Goal: Complete application form

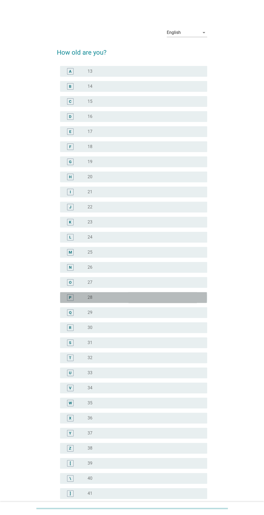
click at [89, 297] on label "28" at bounding box center [89, 297] width 5 height 5
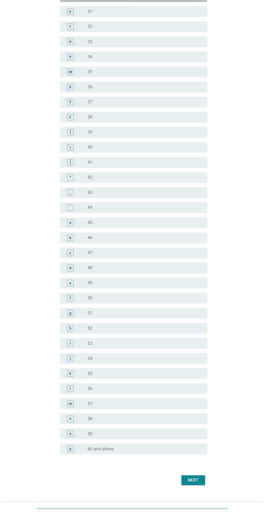
scroll to position [339, 0]
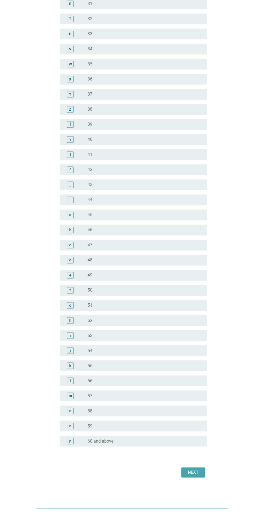
click at [185, 475] on button "Next" at bounding box center [193, 472] width 24 height 10
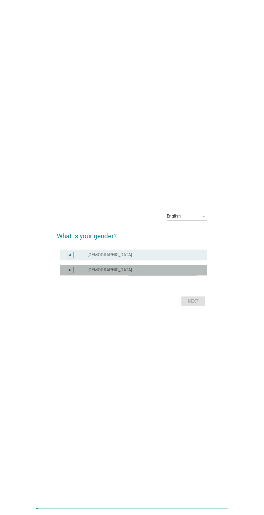
click at [70, 272] on div "B" at bounding box center [70, 270] width 2 height 6
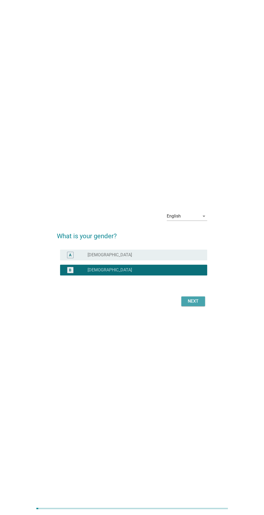
click at [192, 304] on div "Next" at bounding box center [192, 301] width 15 height 6
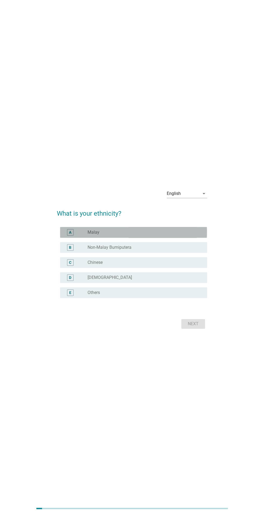
click at [65, 235] on div "A" at bounding box center [70, 232] width 12 height 6
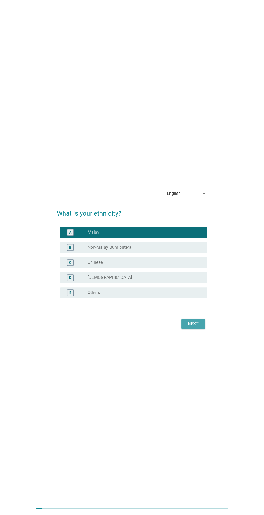
click at [191, 327] on div "Next" at bounding box center [192, 323] width 15 height 6
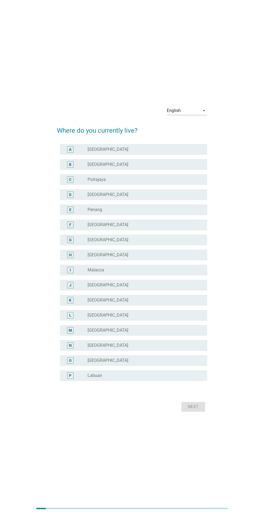
click at [68, 213] on div "E" at bounding box center [70, 209] width 6 height 6
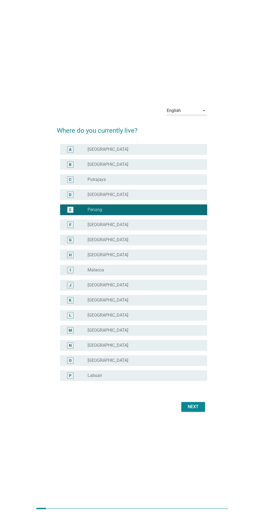
click at [194, 410] on div "Next" at bounding box center [192, 406] width 15 height 6
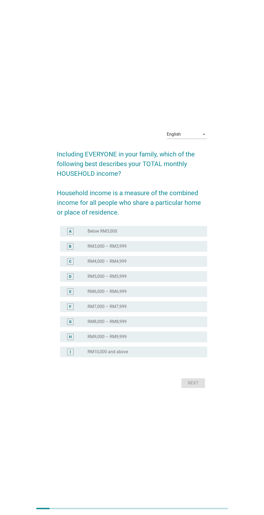
click at [64, 327] on div "G radio_button_unchecked RM8,000 – RM8,999" at bounding box center [133, 321] width 147 height 11
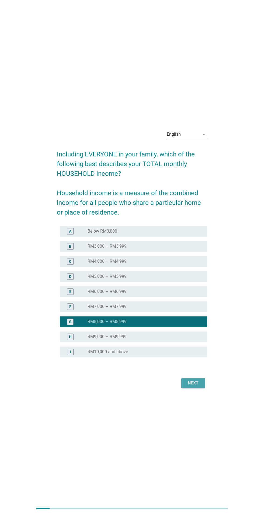
click at [198, 388] on button "Next" at bounding box center [193, 383] width 24 height 10
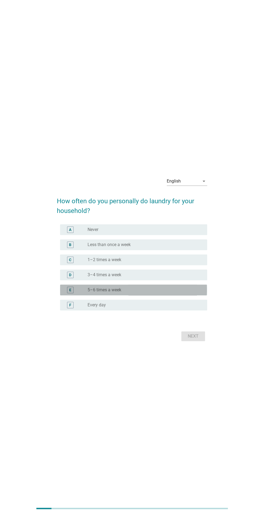
click at [64, 295] on div "E radio_button_unchecked 5–6 times a week" at bounding box center [133, 289] width 147 height 11
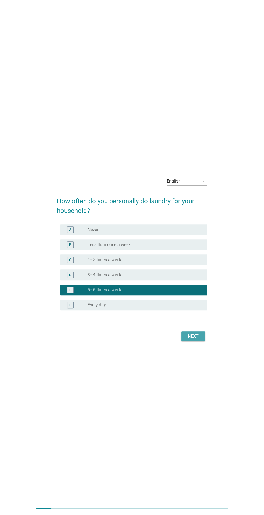
click at [191, 339] on div "Next" at bounding box center [192, 336] width 15 height 6
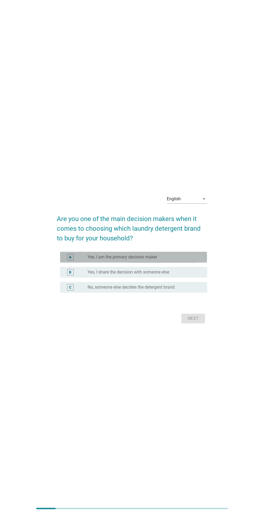
click at [91, 260] on label "Yes, I am the primary decision maker" at bounding box center [121, 256] width 69 height 5
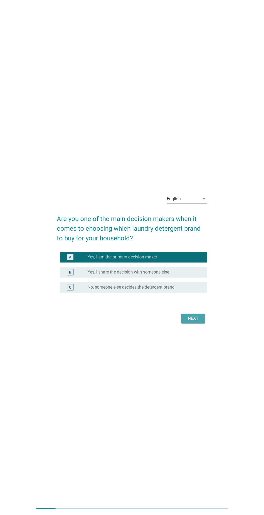
click at [191, 321] on div "Next" at bounding box center [192, 318] width 15 height 6
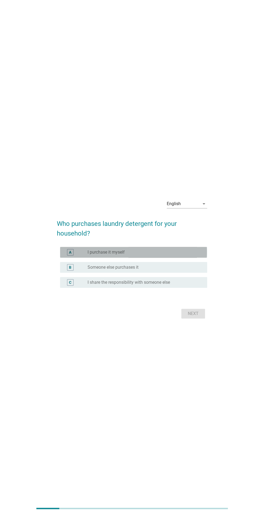
click at [64, 257] on div "A radio_button_unchecked I purchase it myself" at bounding box center [133, 252] width 147 height 11
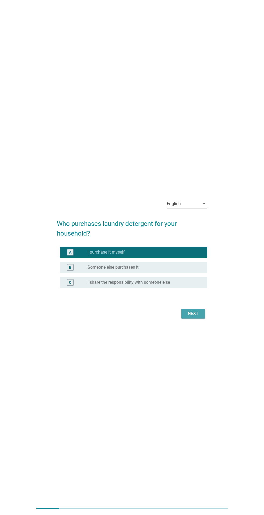
click at [195, 317] on div "Next" at bounding box center [192, 313] width 15 height 6
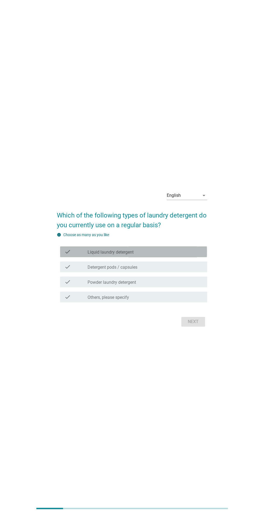
click at [79, 255] on div "check" at bounding box center [75, 251] width 23 height 6
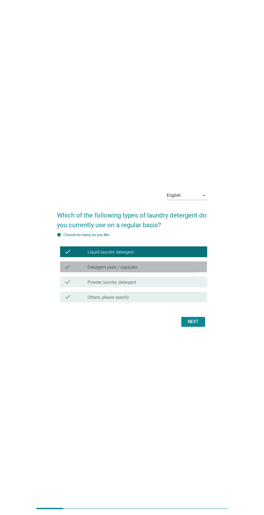
click at [70, 270] on icon "check" at bounding box center [67, 266] width 6 height 6
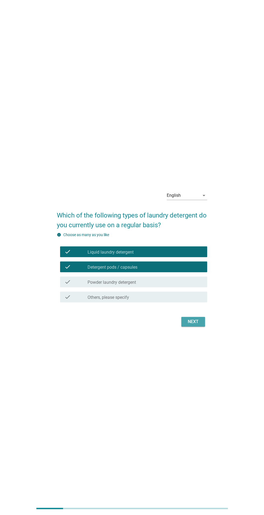
click at [196, 326] on button "Next" at bounding box center [193, 322] width 24 height 10
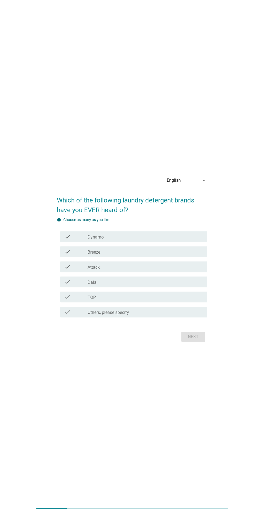
click at [65, 240] on icon "check" at bounding box center [67, 236] width 6 height 6
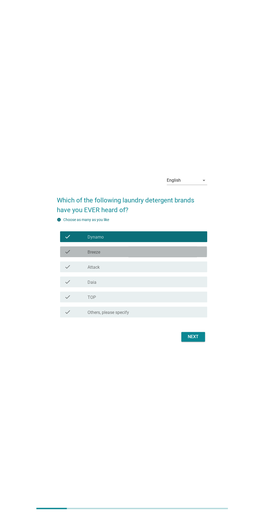
click at [61, 257] on div "check check_box_outline_blank Breeze" at bounding box center [133, 251] width 147 height 11
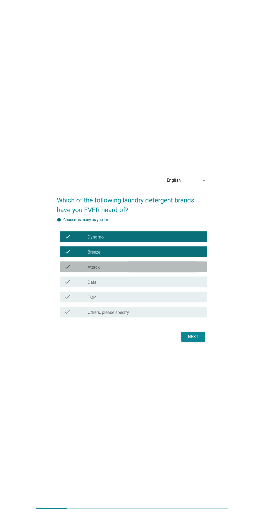
click at [64, 272] on div "check check_box_outline_blank Attack" at bounding box center [133, 266] width 147 height 11
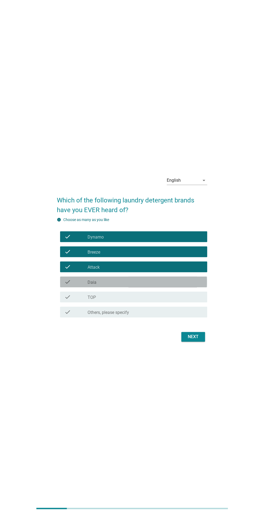
click at [62, 287] on div "check check_box_outline_blank Daia" at bounding box center [133, 281] width 147 height 11
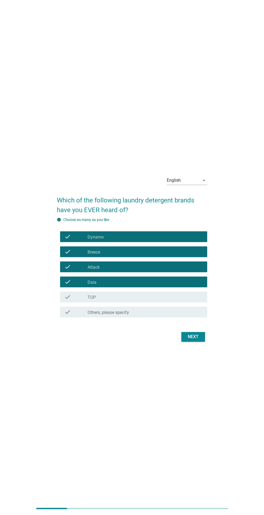
click at [62, 302] on div "check check_box_outline_blank TOP" at bounding box center [133, 296] width 147 height 11
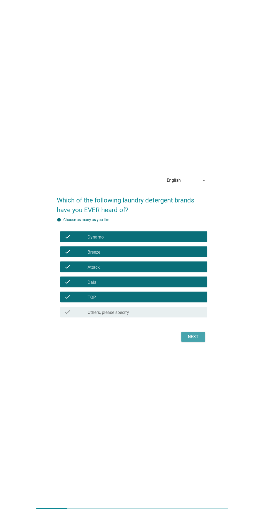
click at [191, 340] on div "Next" at bounding box center [192, 336] width 15 height 6
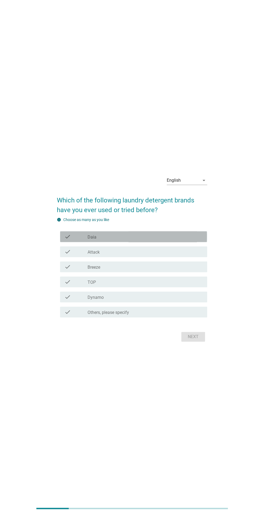
click at [66, 240] on icon "check" at bounding box center [67, 236] width 6 height 6
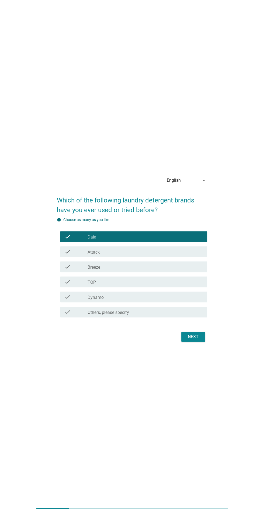
click at [66, 255] on icon "check" at bounding box center [67, 251] width 6 height 6
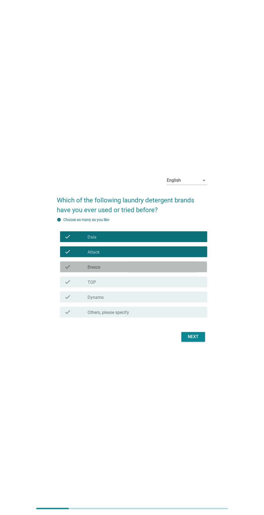
click at [62, 272] on div "check check_box_outline_blank Breeze" at bounding box center [133, 266] width 147 height 11
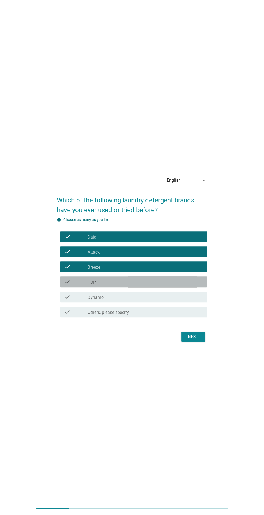
click at [64, 285] on icon "check" at bounding box center [67, 281] width 6 height 6
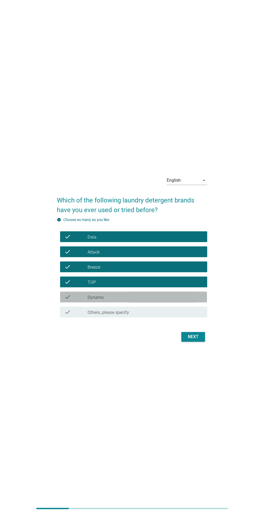
click at [70, 300] on icon "check" at bounding box center [67, 296] width 6 height 6
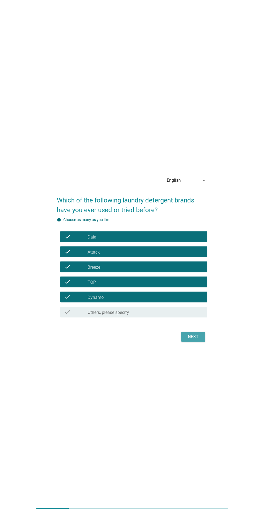
click at [190, 341] on button "Next" at bounding box center [193, 337] width 24 height 10
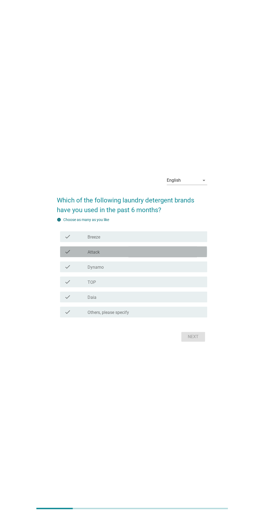
click at [68, 255] on icon "check" at bounding box center [67, 251] width 6 height 6
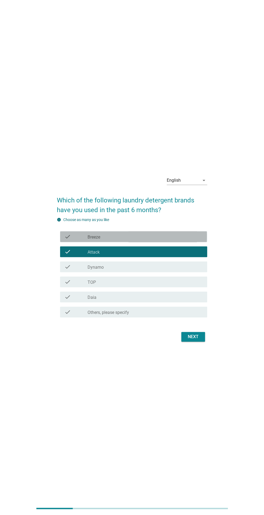
click at [67, 240] on icon "check" at bounding box center [67, 236] width 6 height 6
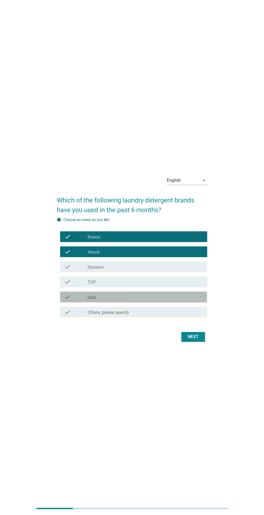
click at [61, 302] on div "check check_box Daia" at bounding box center [133, 296] width 147 height 11
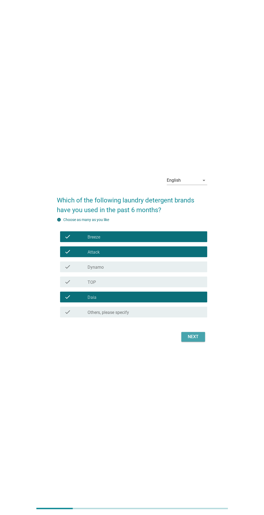
click at [195, 341] on button "Next" at bounding box center [193, 337] width 24 height 10
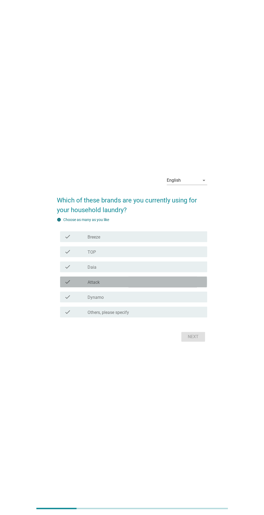
click at [61, 287] on div "check check_box Attack" at bounding box center [133, 281] width 147 height 11
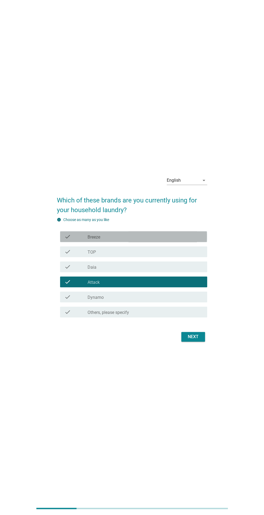
click at [64, 242] on div "check check_box Breeze" at bounding box center [133, 236] width 147 height 11
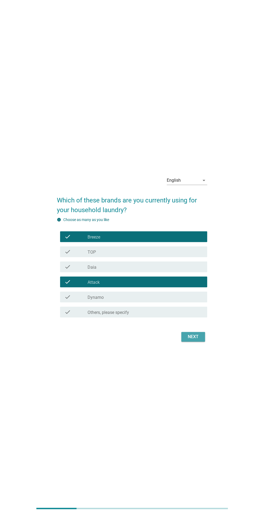
click at [192, 340] on div "Next" at bounding box center [192, 336] width 15 height 6
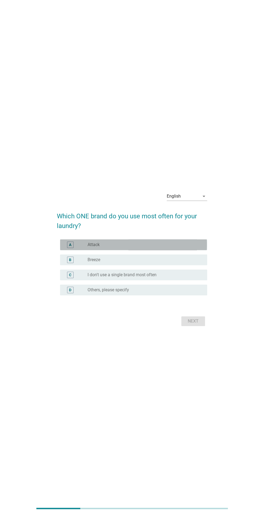
click at [65, 248] on div "A" at bounding box center [70, 244] width 12 height 6
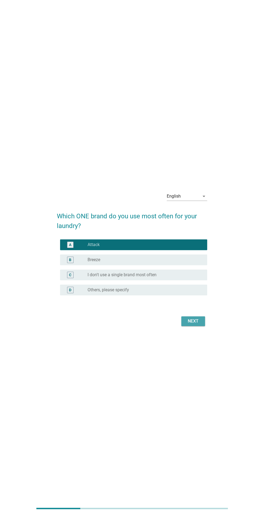
click at [200, 324] on div "Next" at bounding box center [192, 321] width 15 height 6
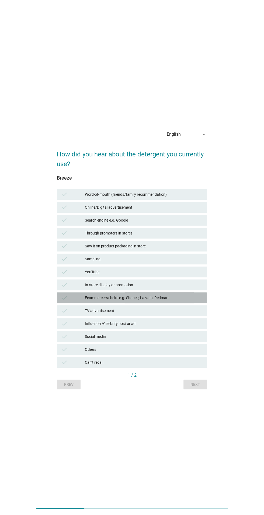
click at [85, 301] on div "Ecommerce website e.g. Shopee, Lazada, Redmart" at bounding box center [144, 297] width 118 height 6
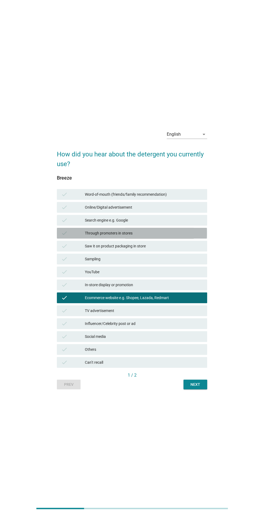
click at [75, 236] on div "check" at bounding box center [73, 233] width 24 height 6
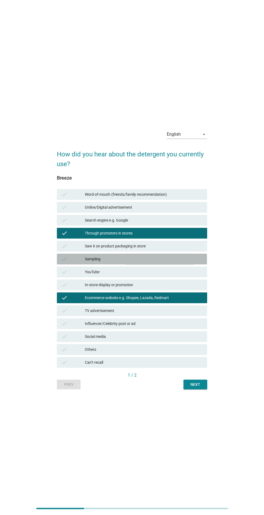
click at [73, 262] on div "check" at bounding box center [73, 259] width 24 height 6
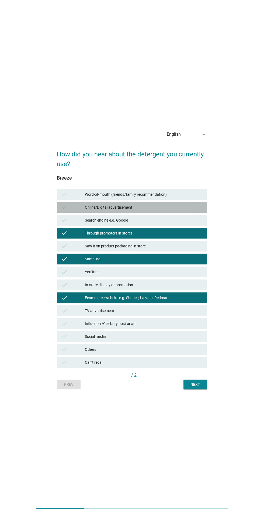
click at [69, 210] on div "check" at bounding box center [73, 207] width 24 height 6
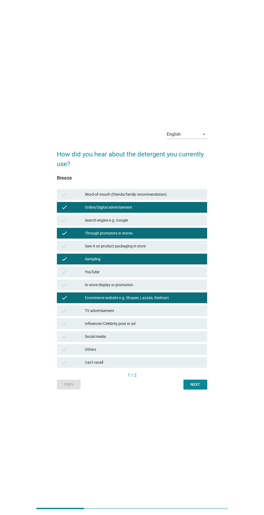
click at [63, 197] on icon "check" at bounding box center [64, 194] width 6 height 6
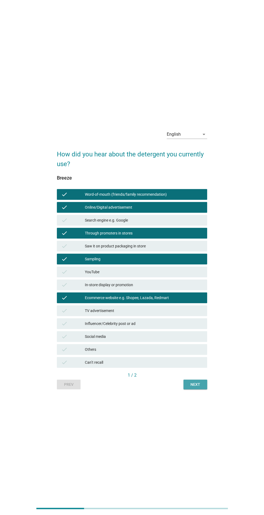
click at [196, 387] on div "Next" at bounding box center [194, 384] width 15 height 6
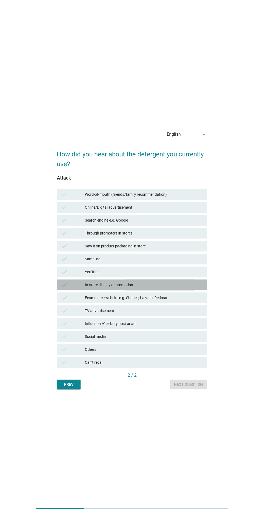
click at [93, 288] on div "In-store display or promotion" at bounding box center [144, 284] width 118 height 6
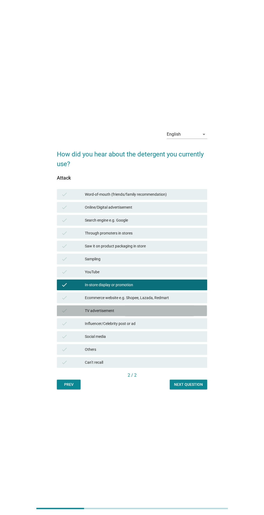
click at [69, 314] on div "check" at bounding box center [73, 310] width 24 height 6
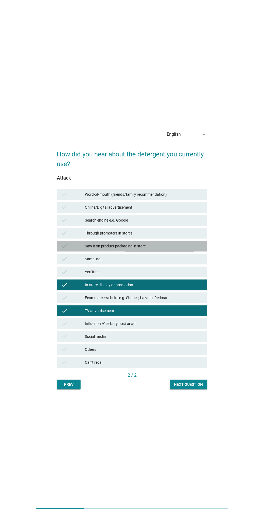
click at [65, 249] on icon "check" at bounding box center [64, 246] width 6 height 6
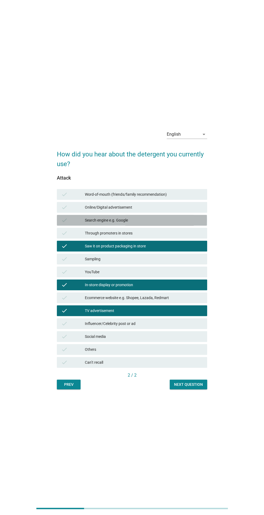
click at [64, 223] on icon "check" at bounding box center [64, 220] width 6 height 6
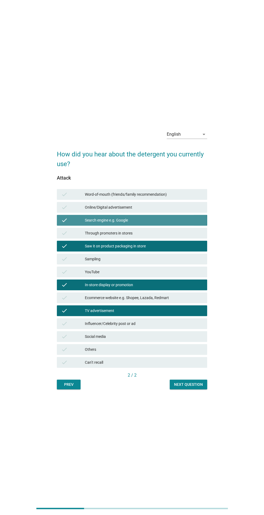
click at [68, 223] on div "check" at bounding box center [73, 220] width 24 height 6
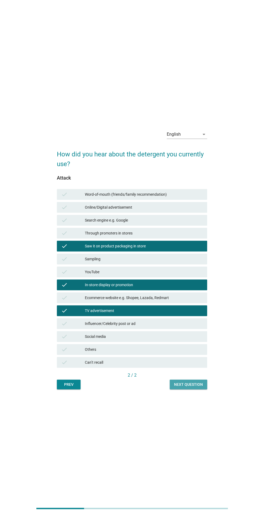
click at [187, 387] on div "Next question" at bounding box center [188, 384] width 29 height 6
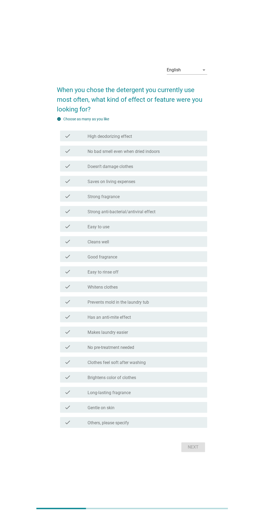
click at [61, 247] on div "check check_box_outline_blank Cleans well" at bounding box center [133, 241] width 147 height 11
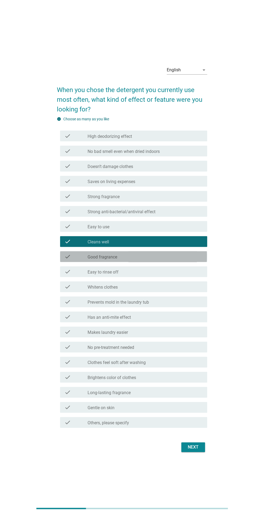
click at [65, 260] on icon "check" at bounding box center [67, 256] width 6 height 6
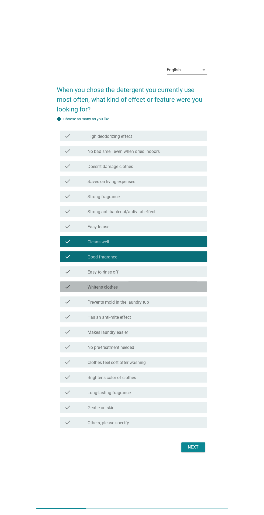
click at [63, 292] on div "check check_box_outline_blank Whitens clothes" at bounding box center [133, 286] width 147 height 11
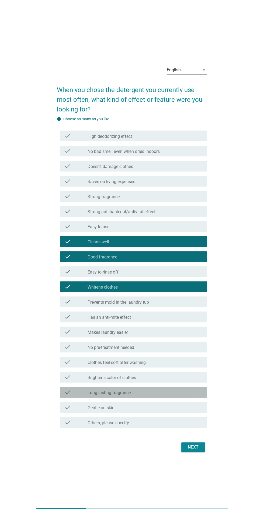
click at [65, 395] on icon "check" at bounding box center [67, 392] width 6 height 6
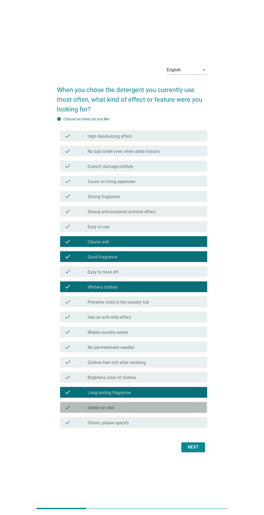
click at [68, 410] on icon "check" at bounding box center [67, 407] width 6 height 6
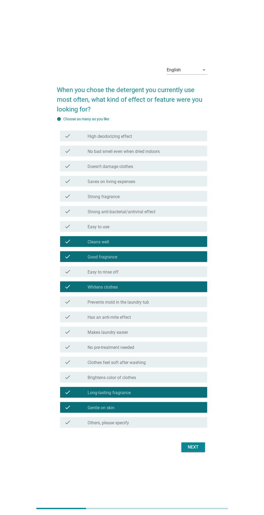
click at [66, 380] on icon "check" at bounding box center [67, 377] width 6 height 6
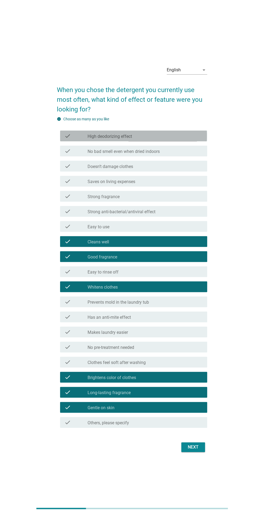
click at [67, 139] on icon "check" at bounding box center [67, 136] width 6 height 6
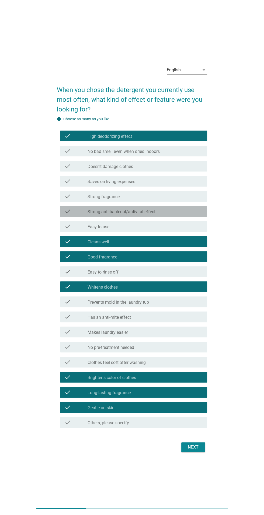
click at [69, 214] on icon "check" at bounding box center [67, 211] width 6 height 6
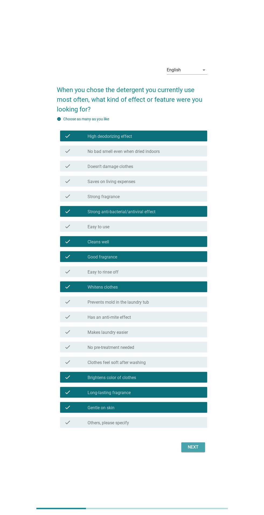
click at [200, 452] on button "Next" at bounding box center [193, 447] width 24 height 10
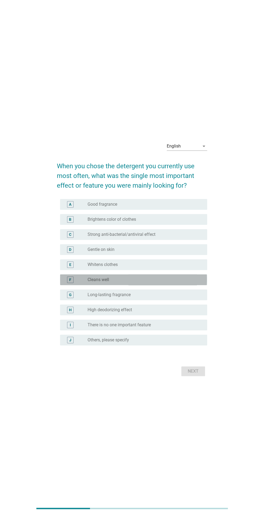
click at [63, 285] on div "F radio_button_unchecked Cleans well" at bounding box center [133, 279] width 147 height 11
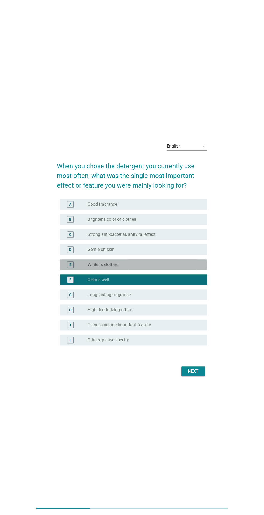
click at [70, 267] on div "E" at bounding box center [70, 264] width 2 height 6
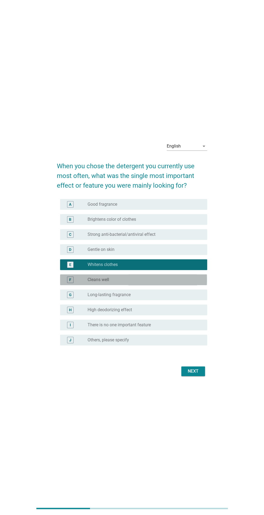
click at [67, 283] on div "F" at bounding box center [70, 279] width 6 height 6
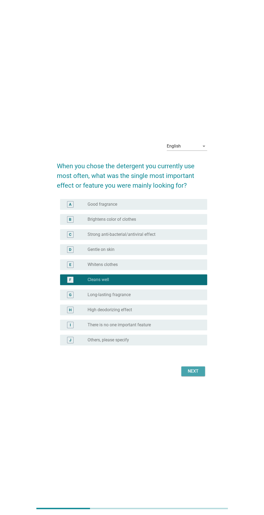
click at [191, 376] on button "Next" at bounding box center [193, 371] width 24 height 10
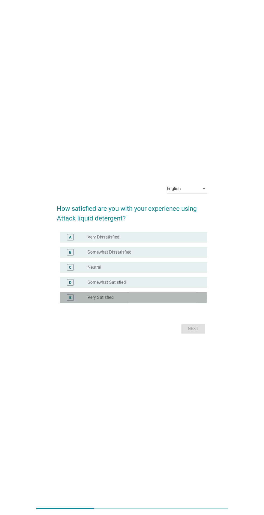
click at [70, 300] on div "E" at bounding box center [70, 297] width 2 height 6
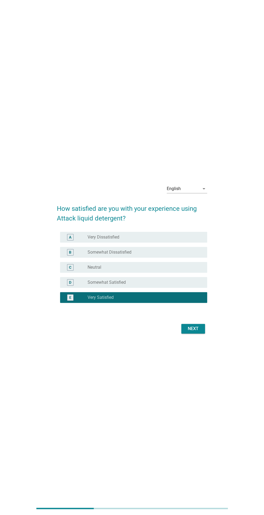
click at [190, 332] on div "Next" at bounding box center [192, 328] width 15 height 6
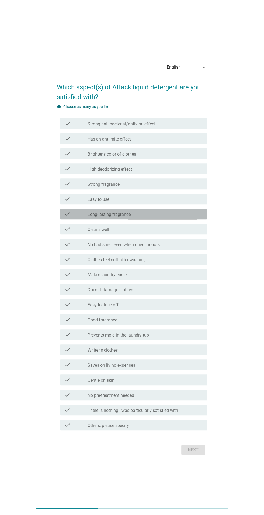
click at [67, 217] on icon "check" at bounding box center [67, 214] width 6 height 6
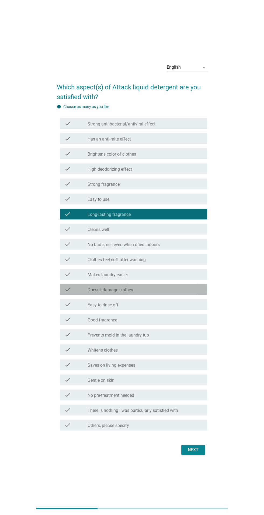
click at [70, 292] on icon "check" at bounding box center [67, 289] width 6 height 6
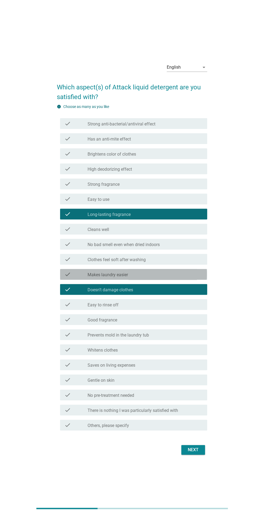
click at [70, 277] on icon "check" at bounding box center [67, 274] width 6 height 6
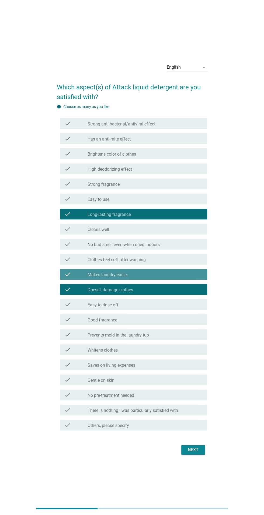
click at [69, 277] on icon "check" at bounding box center [67, 274] width 6 height 6
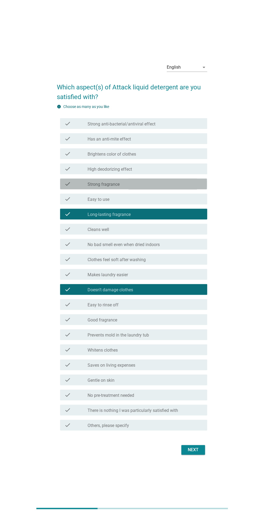
click at [70, 187] on icon "check" at bounding box center [67, 183] width 6 height 6
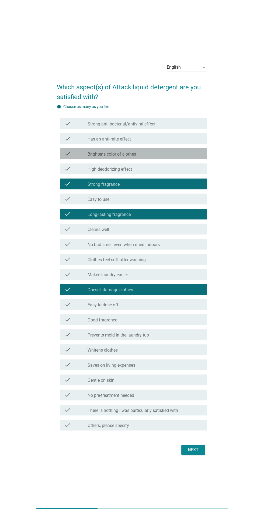
click at [68, 157] on icon "check" at bounding box center [67, 153] width 6 height 6
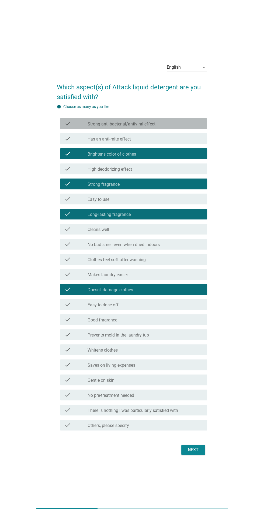
click at [69, 127] on icon "check" at bounding box center [67, 123] width 6 height 6
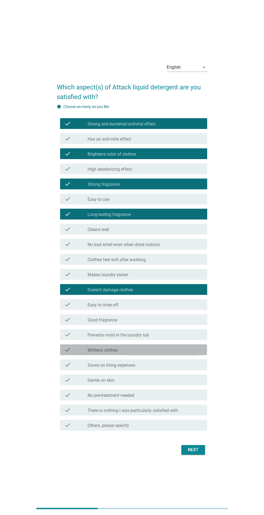
click at [67, 353] on icon "check" at bounding box center [67, 349] width 6 height 6
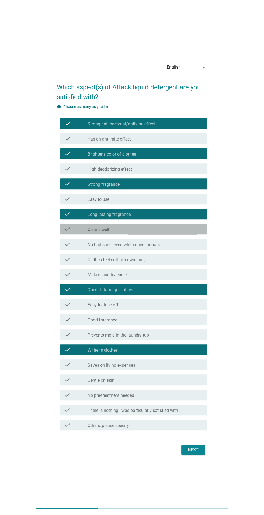
click at [70, 232] on icon "check" at bounding box center [67, 229] width 6 height 6
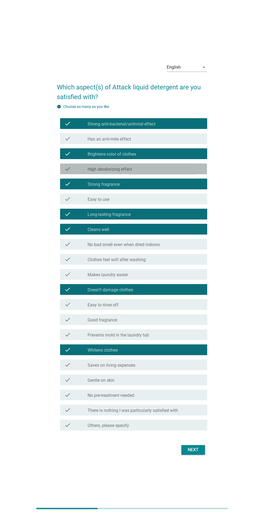
click at [67, 172] on icon "check" at bounding box center [67, 168] width 6 height 6
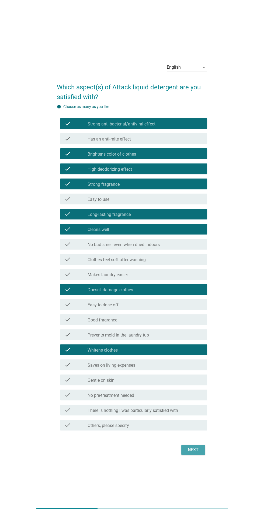
click at [181, 454] on button "Next" at bounding box center [193, 450] width 24 height 10
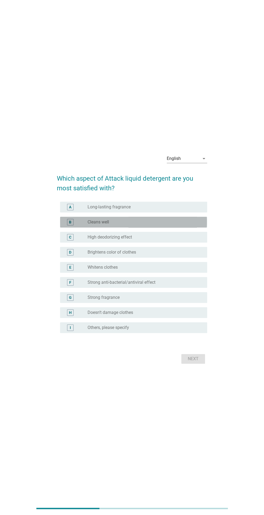
click at [68, 225] on div "B" at bounding box center [70, 222] width 6 height 6
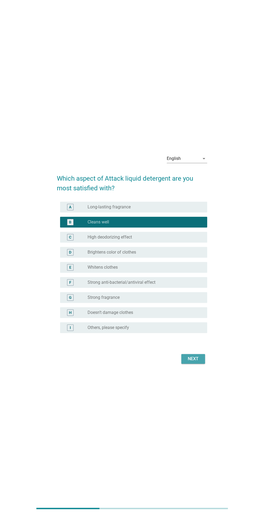
click at [196, 362] on div "Next" at bounding box center [192, 358] width 15 height 6
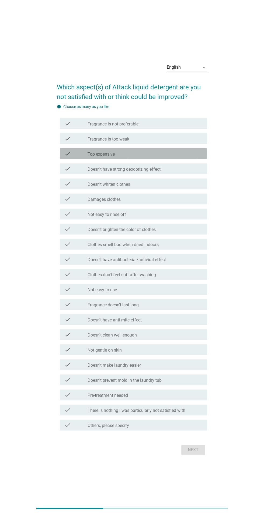
click at [67, 157] on icon "check" at bounding box center [67, 153] width 6 height 6
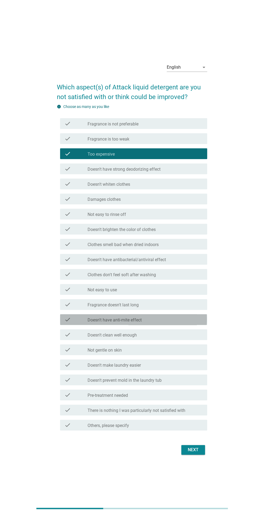
click at [70, 322] on icon "check" at bounding box center [67, 319] width 6 height 6
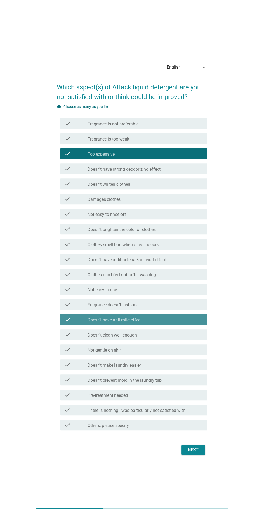
click at [80, 322] on div "check" at bounding box center [75, 319] width 23 height 6
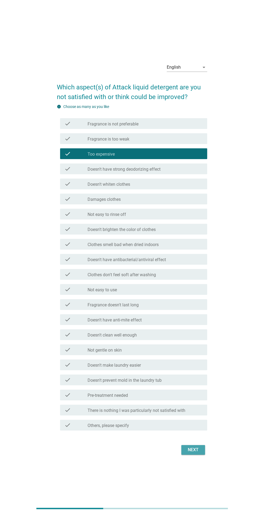
click at [192, 453] on div "Next" at bounding box center [192, 449] width 15 height 6
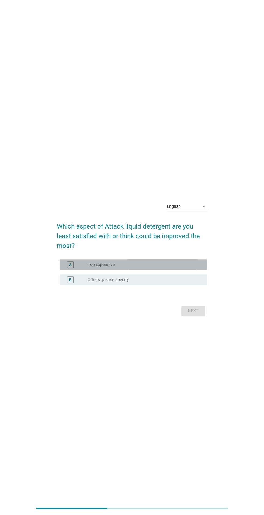
click at [66, 270] on div "A radio_button_unchecked Too expensive" at bounding box center [133, 264] width 147 height 11
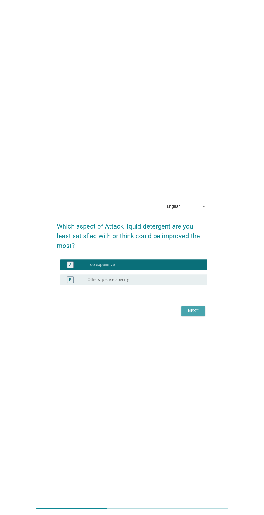
click at [196, 314] on div "Next" at bounding box center [192, 310] width 15 height 6
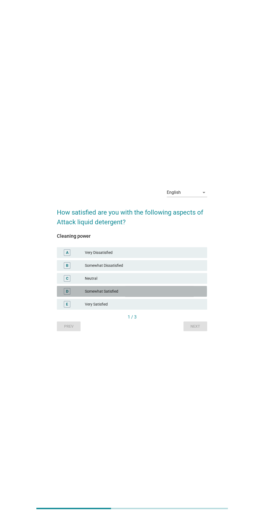
click at [63, 294] on div "D" at bounding box center [67, 291] width 12 height 6
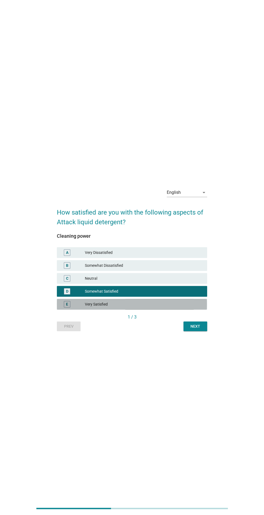
click at [61, 307] on div "E" at bounding box center [67, 304] width 12 height 6
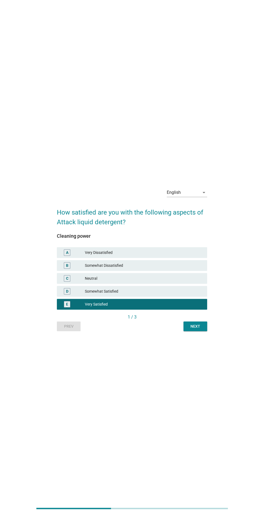
click at [191, 329] on div "Next" at bounding box center [194, 326] width 15 height 6
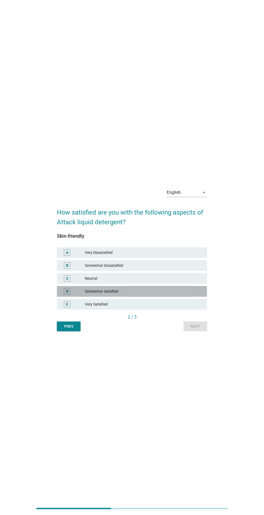
click at [73, 294] on div "D" at bounding box center [73, 291] width 24 height 6
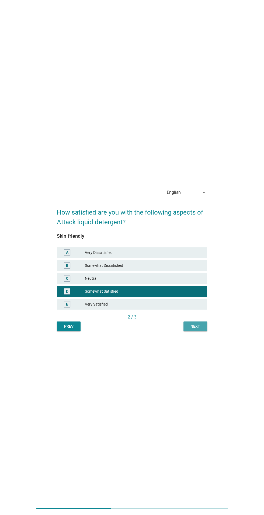
click at [197, 329] on div "Next" at bounding box center [194, 326] width 15 height 6
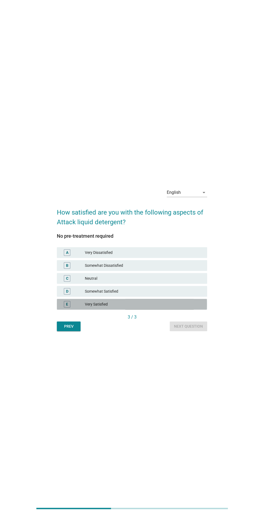
click at [61, 309] on div "E Very Satisfied" at bounding box center [132, 304] width 150 height 11
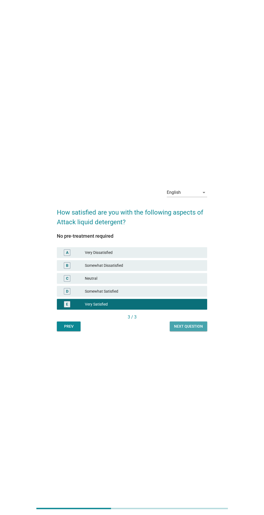
click at [182, 331] on button "Next question" at bounding box center [187, 326] width 37 height 10
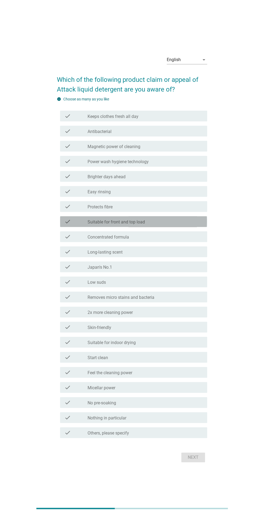
click at [72, 225] on div "check" at bounding box center [75, 221] width 23 height 6
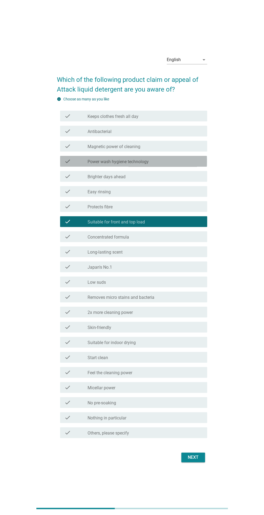
click at [68, 164] on icon "check" at bounding box center [67, 161] width 6 height 6
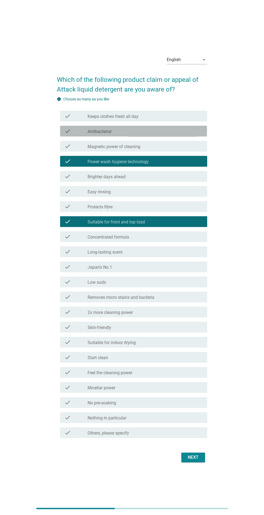
click at [65, 134] on icon "check" at bounding box center [67, 131] width 6 height 6
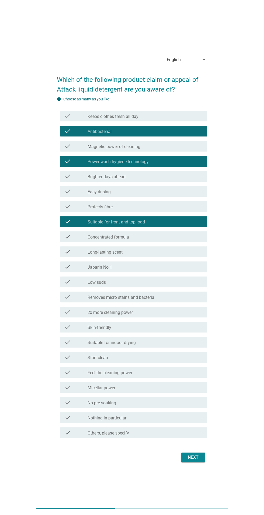
click at [68, 136] on div "check check_box_outline_blank Antibacterial" at bounding box center [133, 131] width 147 height 11
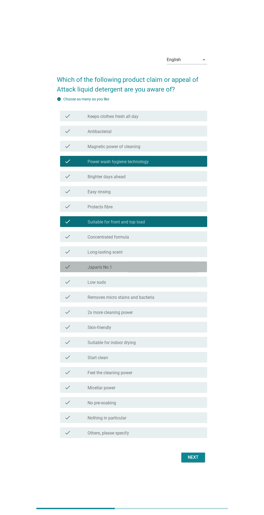
click at [68, 270] on icon "check" at bounding box center [67, 266] width 6 height 6
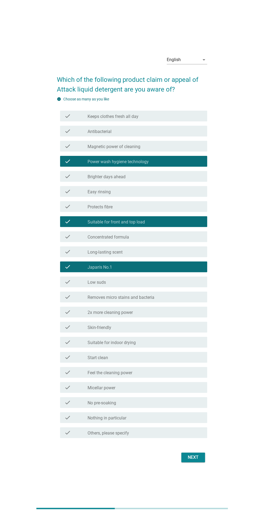
click at [75, 317] on div "check check_box_outline_blank 2x more cleaning power" at bounding box center [133, 311] width 147 height 11
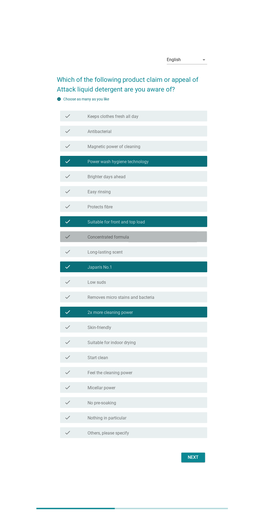
click at [66, 240] on icon "check" at bounding box center [67, 236] width 6 height 6
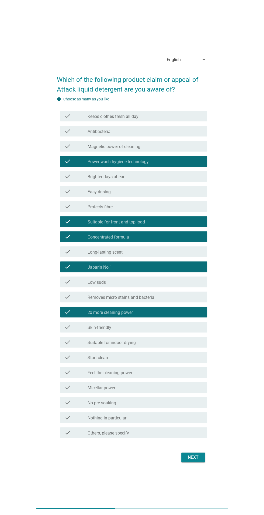
click at [69, 194] on icon "check" at bounding box center [67, 191] width 6 height 6
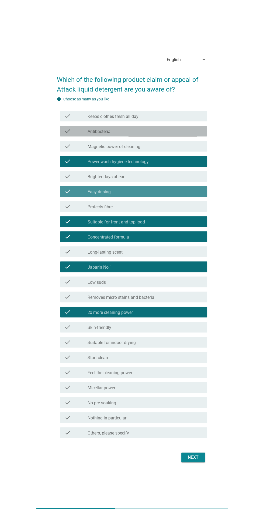
click at [68, 134] on icon "check" at bounding box center [67, 131] width 6 height 6
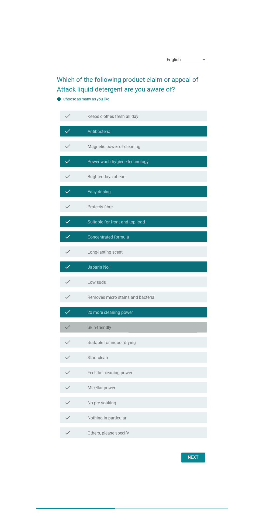
click at [76, 330] on div "check" at bounding box center [75, 327] width 23 height 6
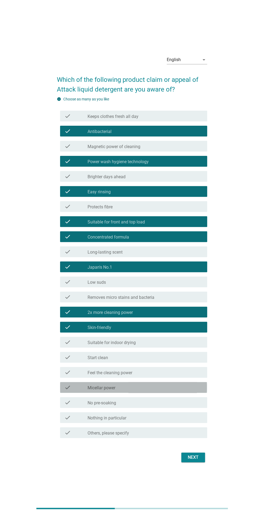
click at [71, 390] on div "check" at bounding box center [75, 387] width 23 height 6
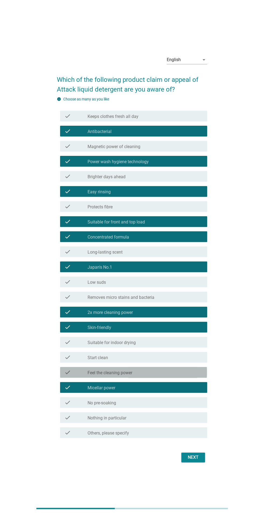
click at [68, 375] on icon "check" at bounding box center [67, 372] width 6 height 6
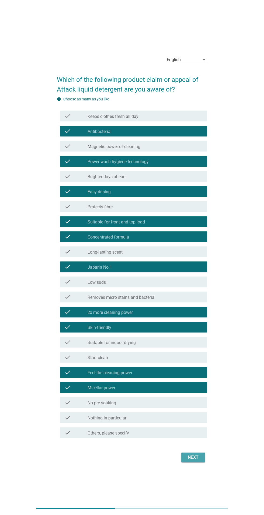
click at [183, 462] on button "Next" at bounding box center [193, 457] width 24 height 10
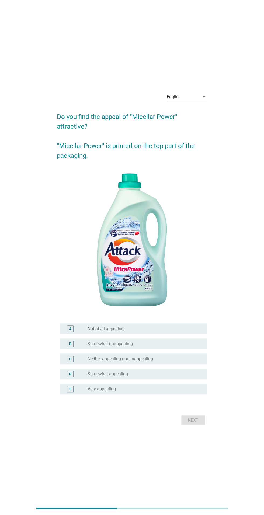
click at [70, 392] on div "E" at bounding box center [70, 389] width 2 height 6
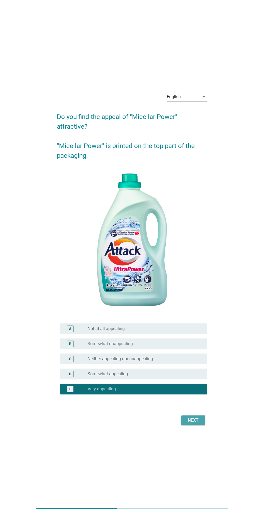
click at [195, 423] on div "Next" at bounding box center [192, 420] width 15 height 6
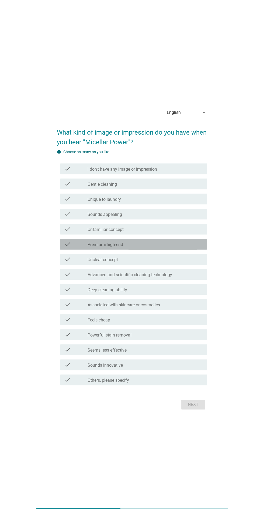
click at [66, 247] on icon "check" at bounding box center [67, 244] width 6 height 6
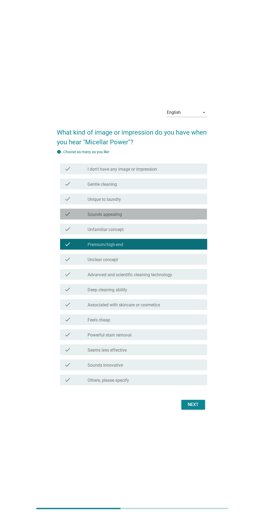
click at [61, 219] on div "check check_box_outline_blank Sounds appealing" at bounding box center [133, 213] width 147 height 11
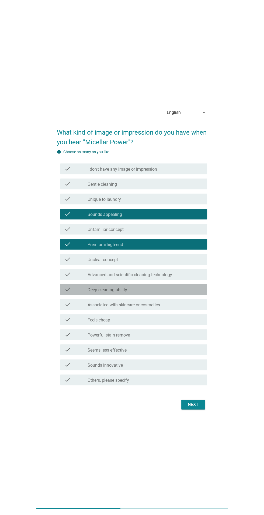
click at [60, 295] on div "check check_box_outline_blank Deep cleaning ability" at bounding box center [133, 289] width 147 height 11
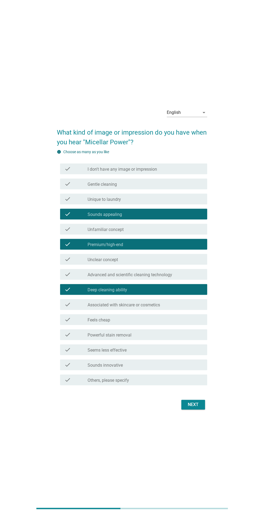
click at [61, 279] on div "check check_box_outline_blank Advanced and scientific cleaning technology" at bounding box center [133, 274] width 147 height 11
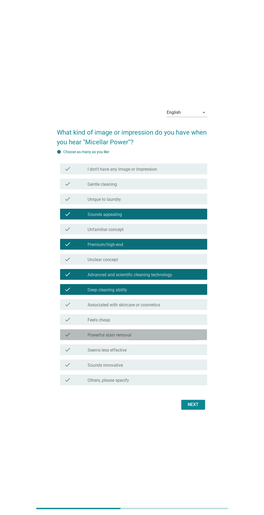
click at [67, 338] on icon "check" at bounding box center [67, 334] width 6 height 6
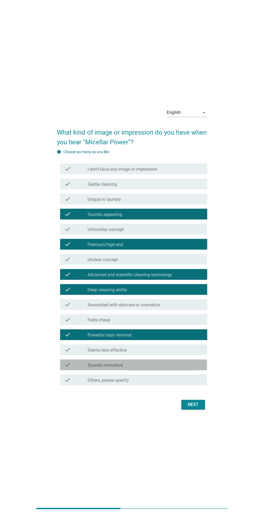
click at [68, 368] on icon "check" at bounding box center [67, 364] width 6 height 6
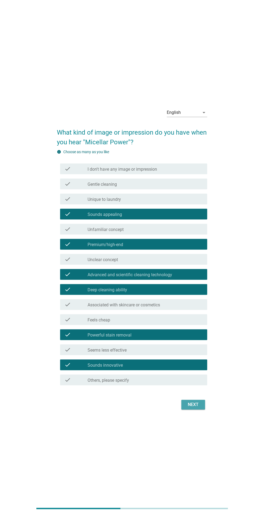
click at [195, 409] on button "Next" at bounding box center [193, 404] width 24 height 10
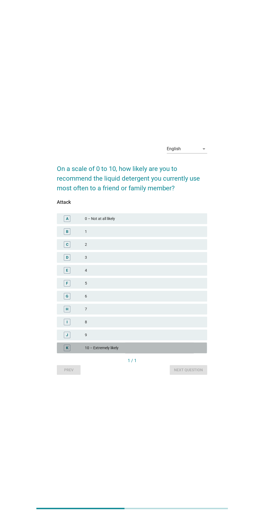
click at [67, 350] on div "K" at bounding box center [67, 348] width 2 height 6
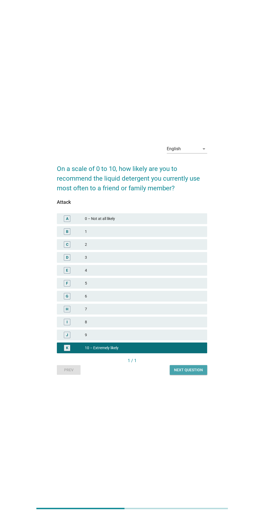
click at [178, 373] on div "Next question" at bounding box center [188, 370] width 29 height 6
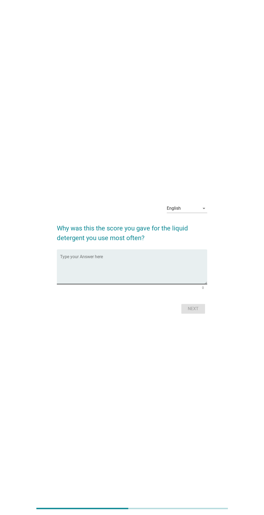
click at [69, 284] on textarea "Type your Answer here" at bounding box center [133, 270] width 147 height 28
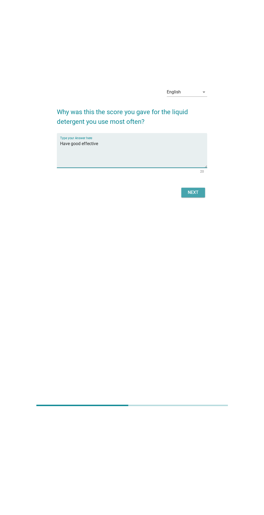
type textarea "Have good effective"
click at [187, 292] on div "Next" at bounding box center [192, 295] width 15 height 6
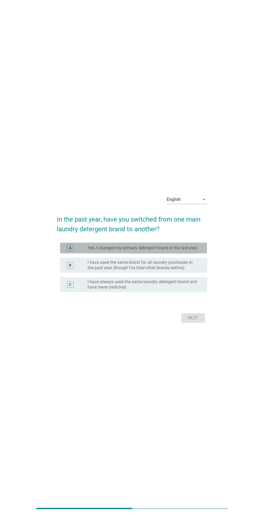
click at [62, 253] on div "A radio_button_unchecked Yes, I changed my primary detergent brand in the last …" at bounding box center [133, 247] width 147 height 11
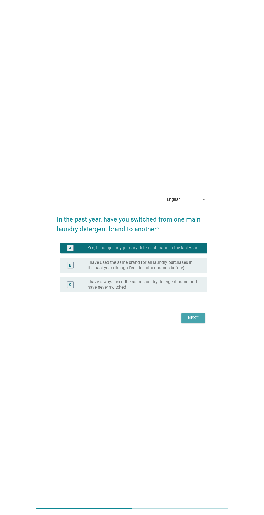
click at [197, 321] on div "Next" at bounding box center [192, 317] width 15 height 6
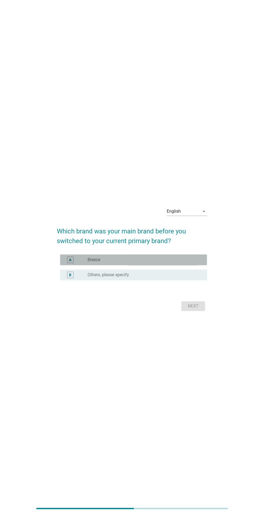
click at [70, 262] on div "A" at bounding box center [70, 260] width 2 height 6
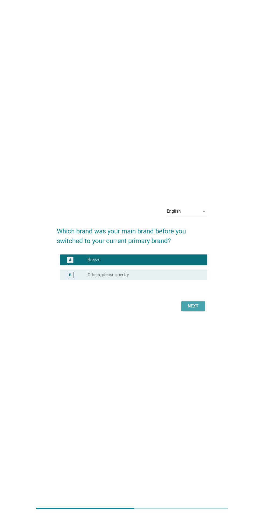
click at [192, 311] on button "Next" at bounding box center [193, 306] width 24 height 10
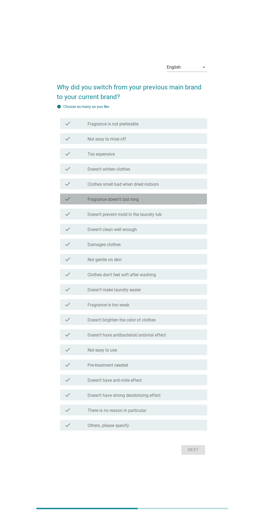
click at [77, 202] on div "check" at bounding box center [75, 199] width 23 height 6
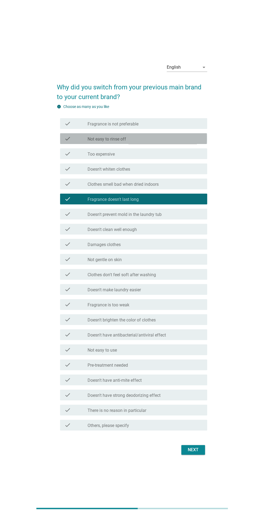
click at [75, 142] on div "check" at bounding box center [75, 138] width 23 height 6
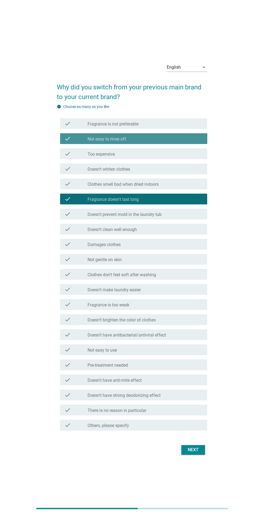
click at [66, 142] on icon "check" at bounding box center [67, 138] width 6 height 6
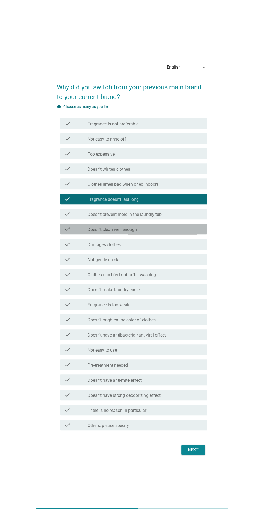
click at [64, 234] on div "check check_box_outline_blank Doesn't clean well enough" at bounding box center [133, 229] width 147 height 11
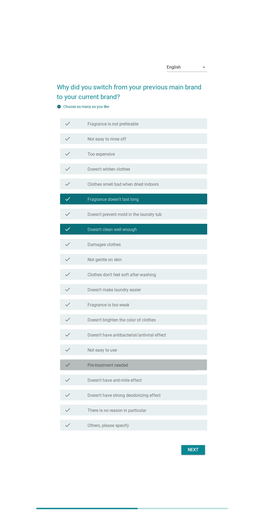
click at [68, 368] on icon "check" at bounding box center [67, 364] width 6 height 6
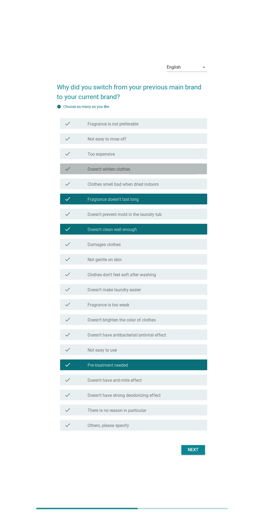
click at [67, 172] on icon "check" at bounding box center [67, 168] width 6 height 6
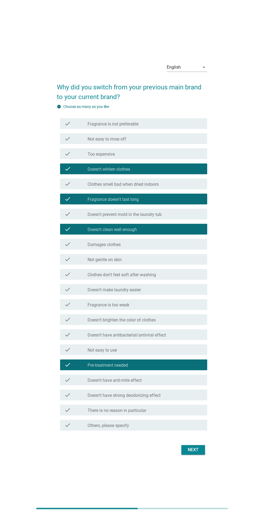
click at [68, 187] on icon "check" at bounding box center [67, 183] width 6 height 6
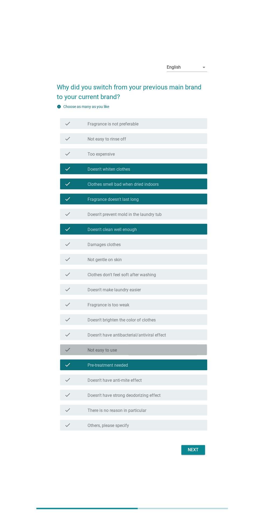
click at [91, 353] on label "Not easy to use" at bounding box center [101, 349] width 29 height 5
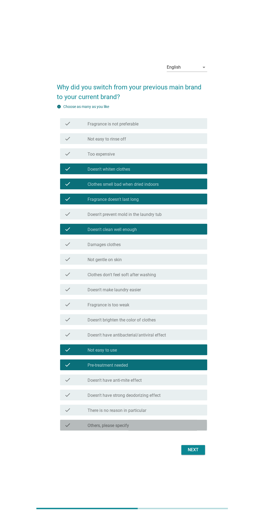
click at [113, 428] on label "Others, please specify" at bounding box center [107, 425] width 41 height 5
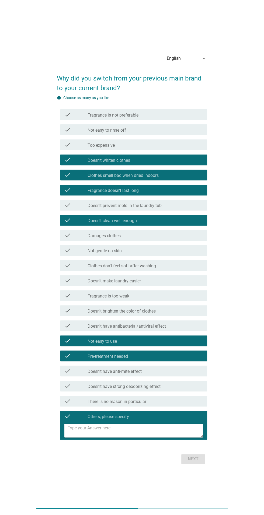
click at [187, 465] on form "Why did you switch from your previous main brand to your current brand?　 info C…" at bounding box center [132, 266] width 150 height 397
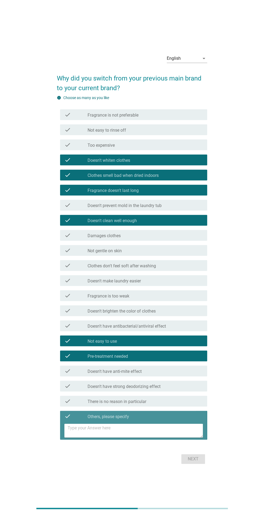
click at [88, 419] on label "Others, please specify" at bounding box center [107, 416] width 41 height 5
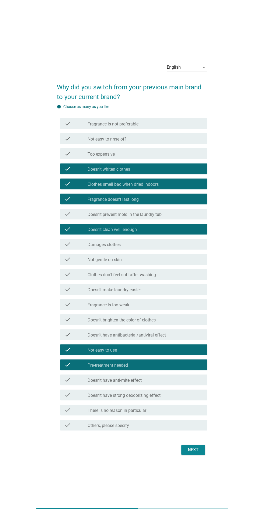
click at [181, 454] on button "Next" at bounding box center [193, 450] width 24 height 10
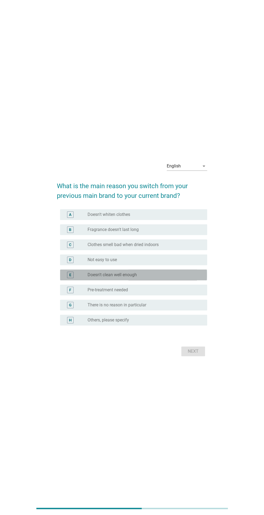
click at [64, 280] on div "E radio_button_unchecked Doesn't clean well enough" at bounding box center [133, 274] width 147 height 11
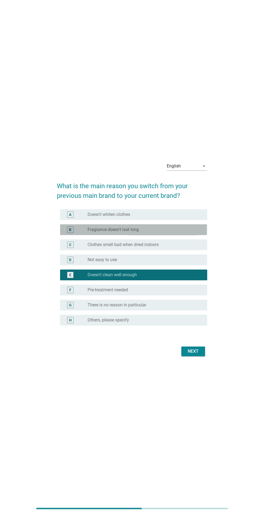
click at [66, 235] on div "B radio_button_unchecked Fragrance doesn't last long" at bounding box center [133, 229] width 147 height 11
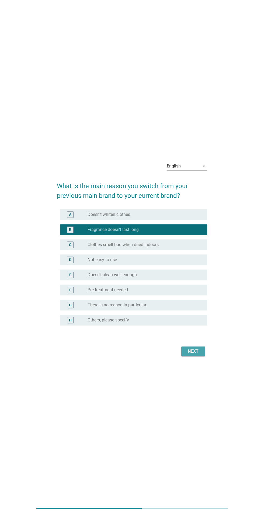
click at [198, 354] on div "Next" at bounding box center [192, 351] width 15 height 6
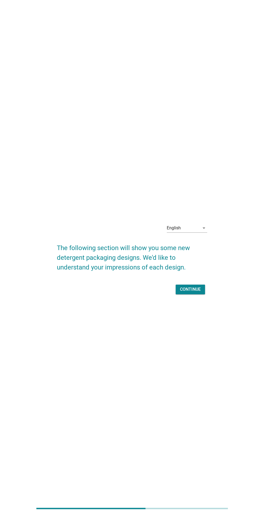
click at [200, 300] on div "English arrow_drop_down The following section will show you some new detergent …" at bounding box center [131, 257] width 158 height 85
click at [188, 292] on div "Continue" at bounding box center [190, 289] width 21 height 6
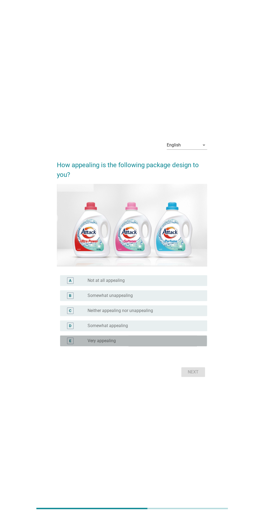
click at [61, 346] on div "E radio_button_unchecked Very appealing" at bounding box center [133, 340] width 147 height 11
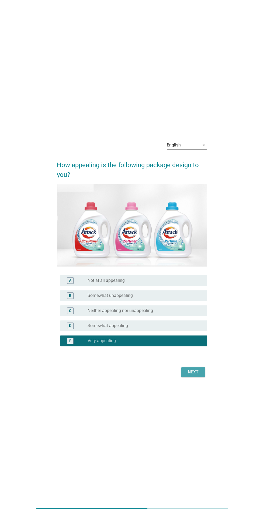
click at [191, 375] on div "Next" at bounding box center [192, 371] width 15 height 6
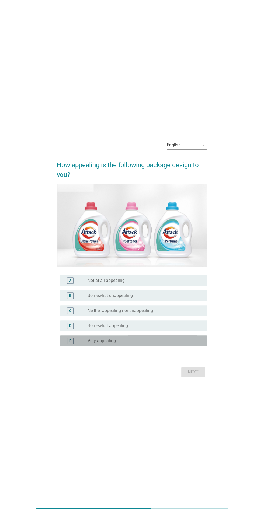
click at [64, 346] on div "E radio_button_unchecked Very appealing" at bounding box center [133, 340] width 147 height 11
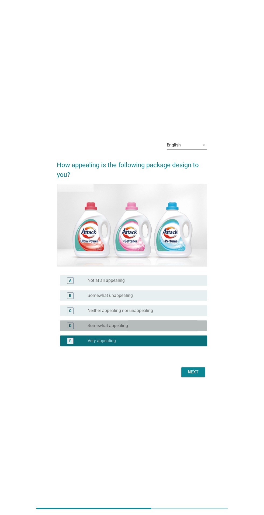
click at [96, 328] on label "Somewhat appealing" at bounding box center [107, 325] width 40 height 5
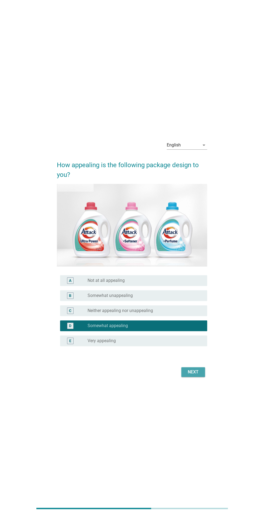
click at [185, 377] on button "Next" at bounding box center [193, 372] width 24 height 10
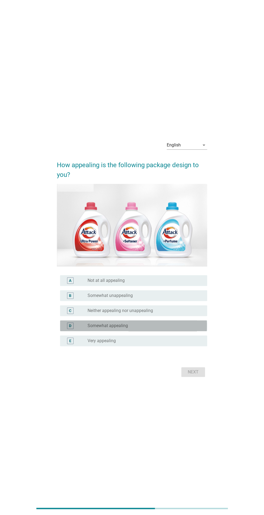
click at [66, 329] on div "D" at bounding box center [70, 325] width 12 height 6
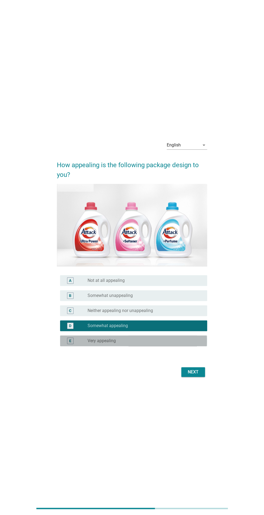
click at [66, 344] on div "E" at bounding box center [70, 340] width 12 height 6
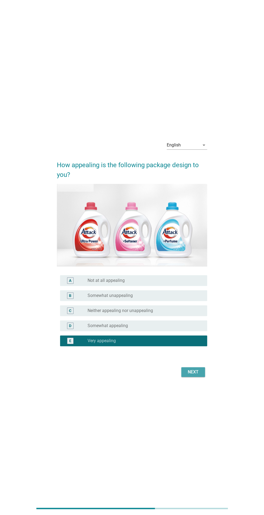
click at [192, 375] on div "Next" at bounding box center [192, 371] width 15 height 6
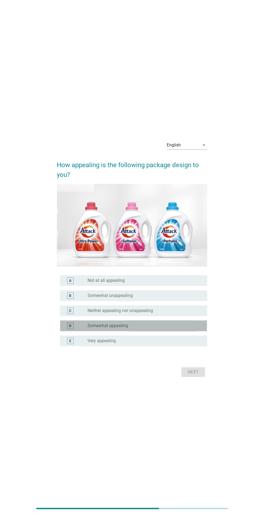
click at [66, 331] on div "D radio_button_unchecked Somewhat appealing" at bounding box center [133, 325] width 147 height 11
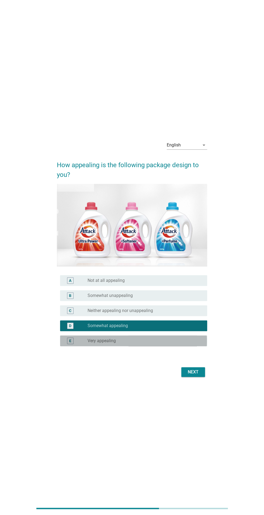
click at [98, 343] on label "Very appealing" at bounding box center [101, 340] width 28 height 5
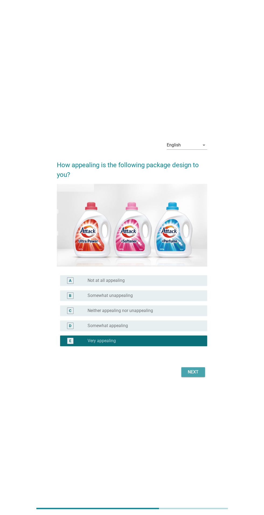
click at [195, 375] on div "Next" at bounding box center [192, 371] width 15 height 6
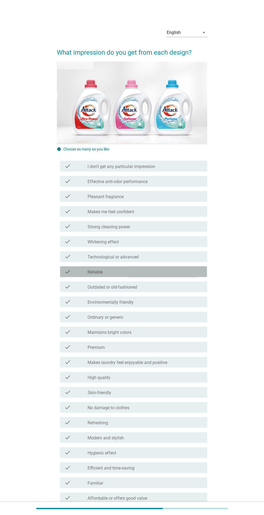
click at [67, 271] on icon "check" at bounding box center [67, 271] width 6 height 6
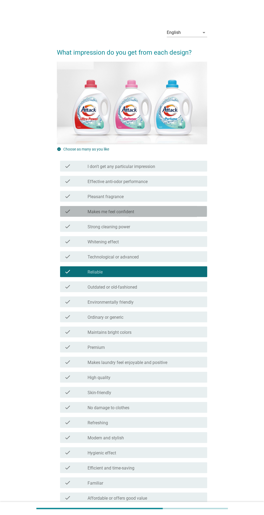
click at [62, 210] on div "check check_box_outline_blank Makes me feel confident" at bounding box center [133, 211] width 147 height 11
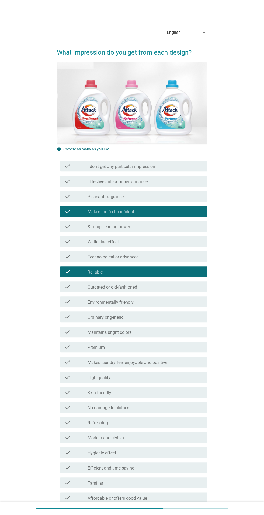
click at [62, 194] on div "check check_box_outline_blank Pleasant fragrance" at bounding box center [133, 196] width 147 height 11
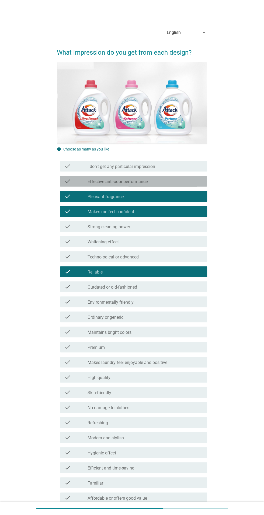
click at [65, 184] on icon "check" at bounding box center [67, 181] width 6 height 6
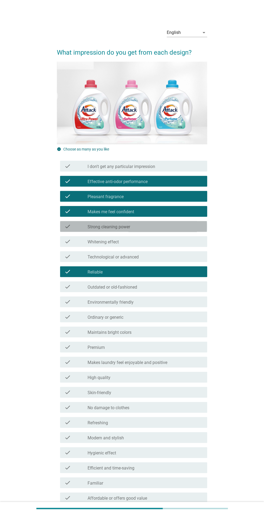
click at [62, 225] on div "check check_box_outline_blank Strong cleaning power" at bounding box center [133, 226] width 147 height 11
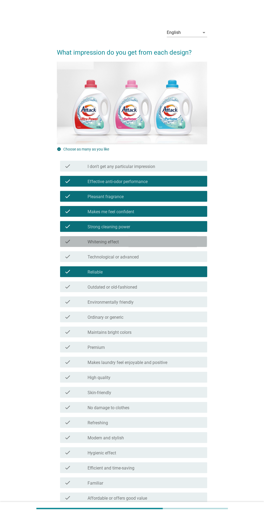
click at [67, 241] on icon "check" at bounding box center [67, 241] width 6 height 6
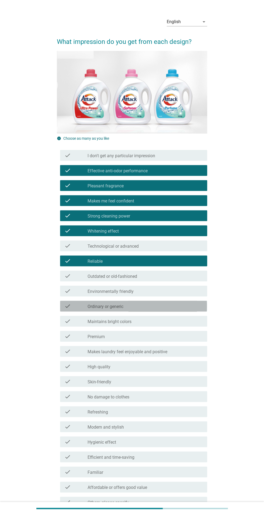
scroll to position [66, 0]
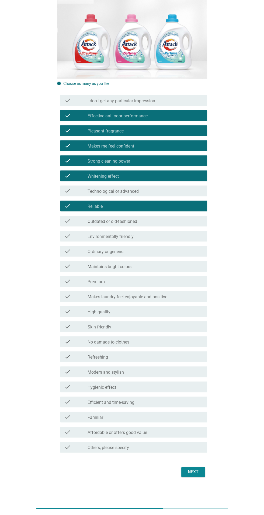
click at [68, 189] on icon "check" at bounding box center [67, 190] width 6 height 6
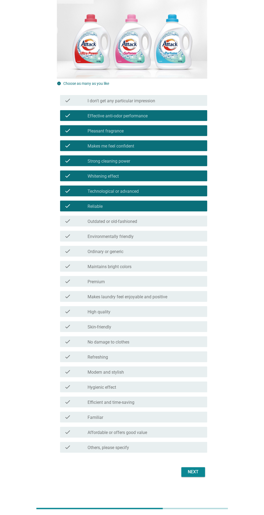
click at [69, 281] on icon "check" at bounding box center [67, 281] width 6 height 6
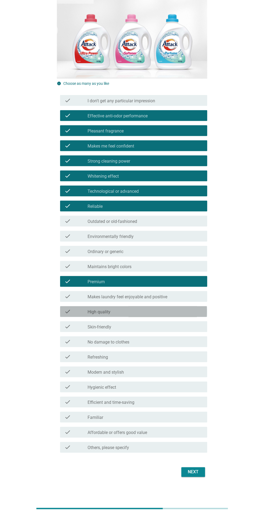
click at [62, 312] on div "check check_box_outline_blank High quality" at bounding box center [133, 311] width 147 height 11
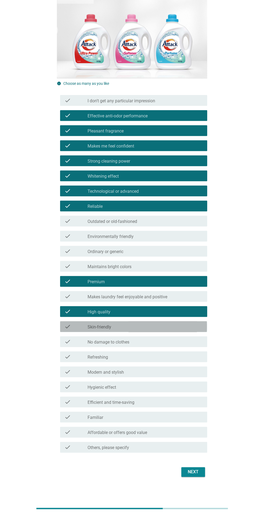
click at [66, 326] on icon "check" at bounding box center [67, 326] width 6 height 6
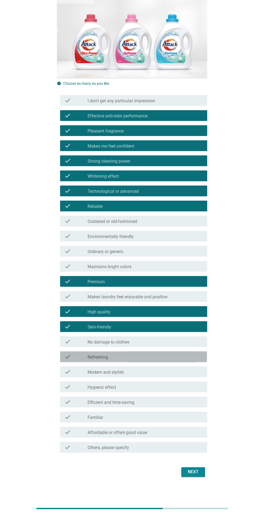
click at [62, 356] on div "check check_box_outline_blank Refreshing" at bounding box center [133, 356] width 147 height 11
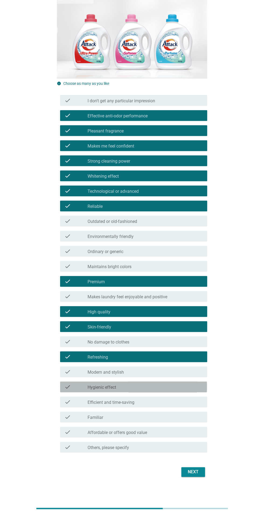
click at [66, 384] on icon "check" at bounding box center [67, 386] width 6 height 6
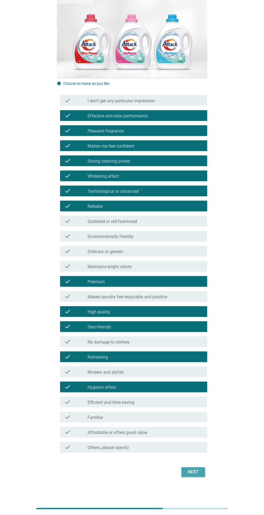
click at [196, 474] on div "Next" at bounding box center [192, 471] width 15 height 6
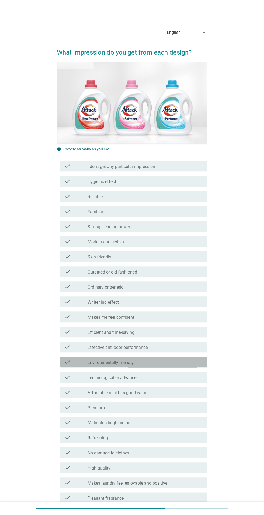
click at [67, 359] on icon "check" at bounding box center [67, 362] width 6 height 6
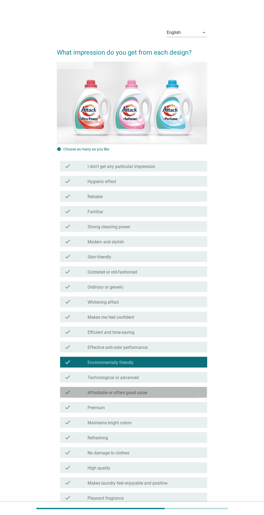
click at [67, 389] on icon "check" at bounding box center [67, 392] width 6 height 6
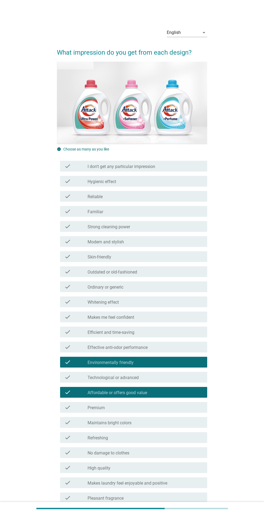
click at [68, 328] on icon "check" at bounding box center [67, 331] width 6 height 6
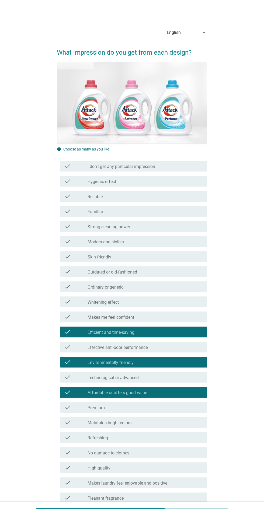
click at [67, 283] on icon "check" at bounding box center [67, 286] width 6 height 6
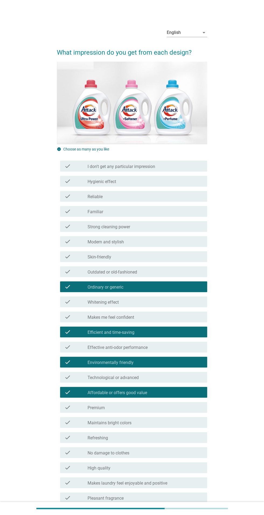
click at [67, 311] on div "check check_box_outline_blank Makes me feel confident" at bounding box center [133, 316] width 147 height 11
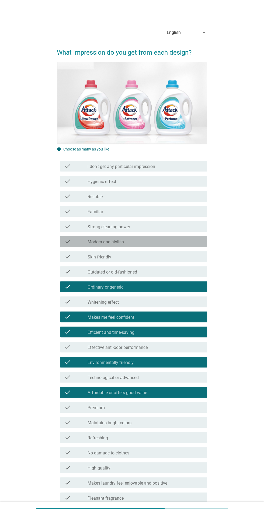
click at [66, 238] on icon "check" at bounding box center [67, 241] width 6 height 6
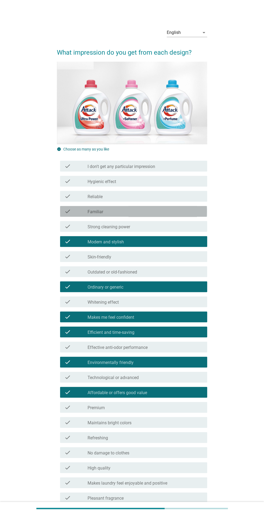
click at [70, 170] on div "check check_box_outline_blank I don't get any particular impression" at bounding box center [133, 166] width 147 height 11
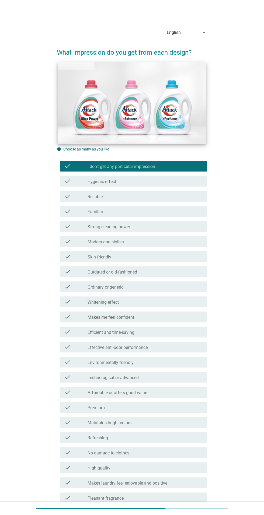
click at [66, 141] on img at bounding box center [132, 103] width 148 height 82
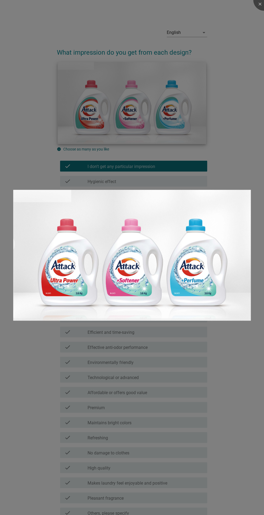
click at [36, 357] on div at bounding box center [132, 257] width 264 height 515
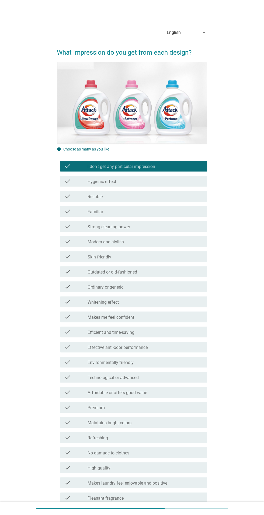
click at [81, 372] on div "check check_box_outline_blank Technological or advanced" at bounding box center [133, 376] width 147 height 11
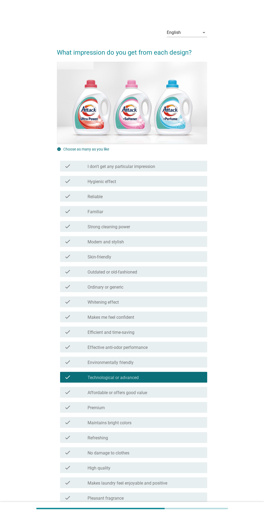
click at [68, 271] on icon "check" at bounding box center [67, 271] width 6 height 6
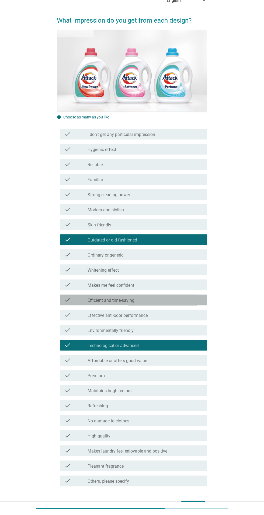
scroll to position [66, 0]
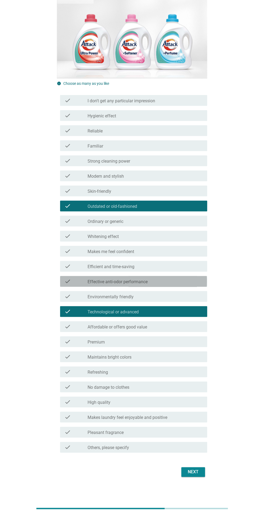
click at [75, 281] on div "check" at bounding box center [75, 281] width 23 height 6
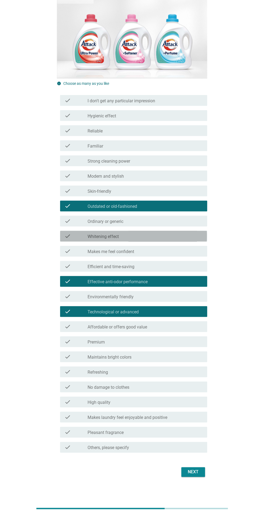
click at [77, 238] on div "check" at bounding box center [75, 236] width 23 height 6
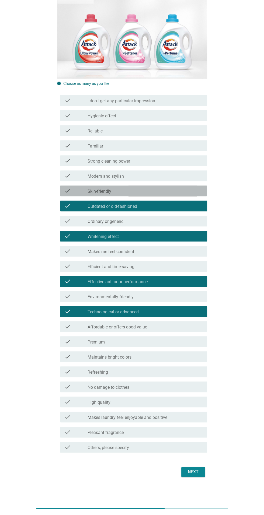
click at [75, 191] on div "check" at bounding box center [75, 190] width 23 height 6
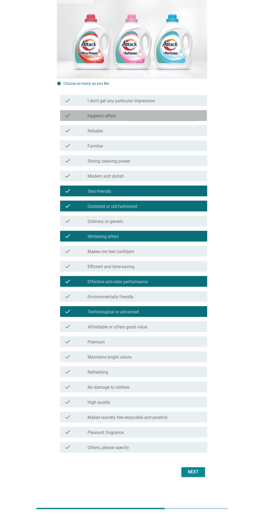
click at [79, 116] on div "check" at bounding box center [75, 115] width 23 height 6
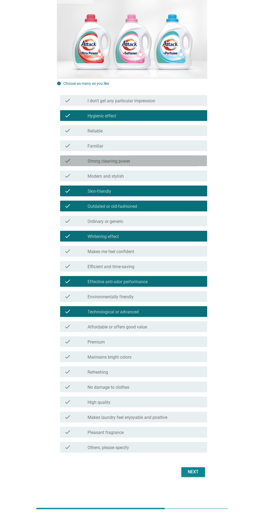
click at [75, 161] on div "check" at bounding box center [75, 160] width 23 height 6
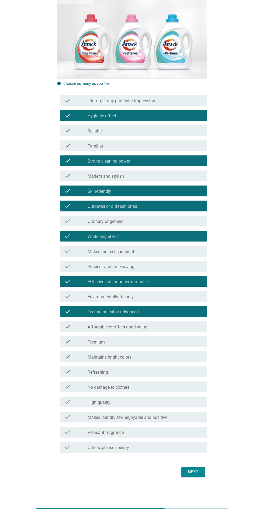
click at [75, 357] on div "check" at bounding box center [75, 356] width 23 height 6
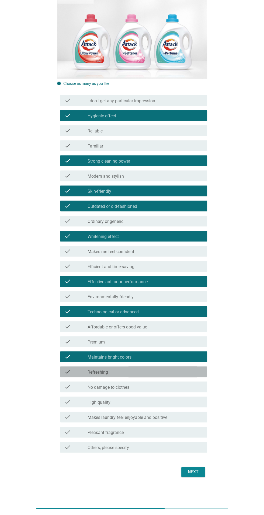
click at [66, 368] on icon "check" at bounding box center [67, 371] width 6 height 6
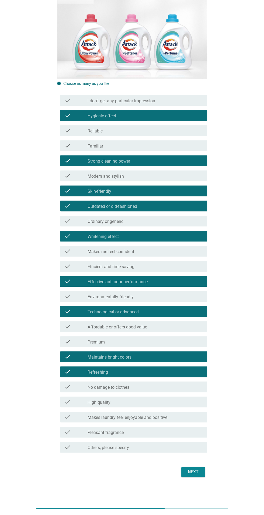
click at [68, 402] on icon "check" at bounding box center [67, 401] width 6 height 6
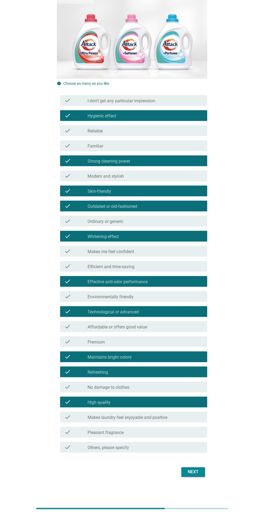
click at [199, 475] on button "Next" at bounding box center [193, 472] width 24 height 10
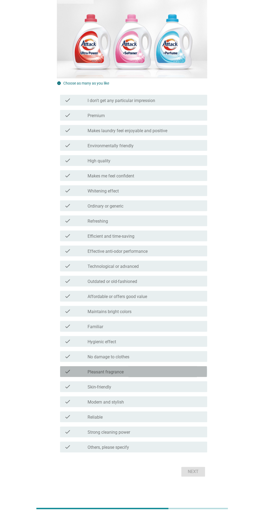
click at [69, 374] on icon "check" at bounding box center [67, 371] width 6 height 6
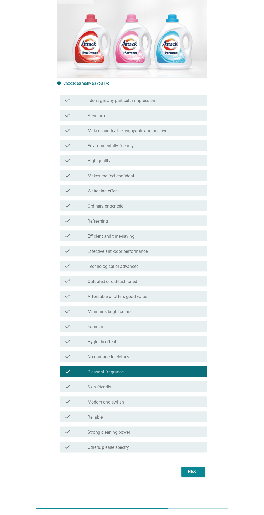
click at [66, 389] on icon "check" at bounding box center [67, 386] width 6 height 6
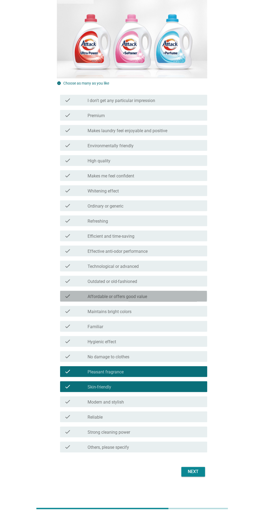
click at [69, 293] on icon "check" at bounding box center [67, 296] width 6 height 6
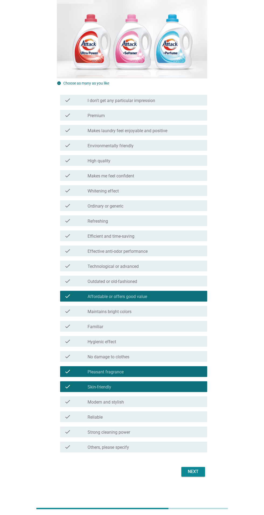
click at [69, 264] on icon "check" at bounding box center [67, 266] width 6 height 6
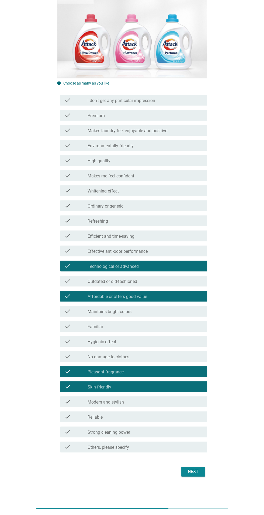
click at [68, 236] on icon "check" at bounding box center [67, 235] width 6 height 6
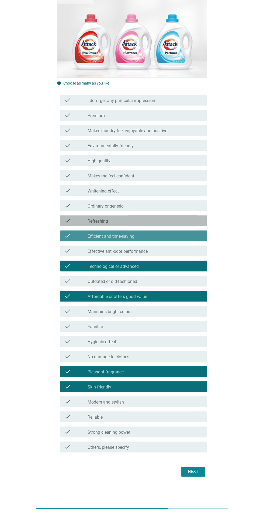
click at [67, 221] on icon "check" at bounding box center [67, 220] width 6 height 6
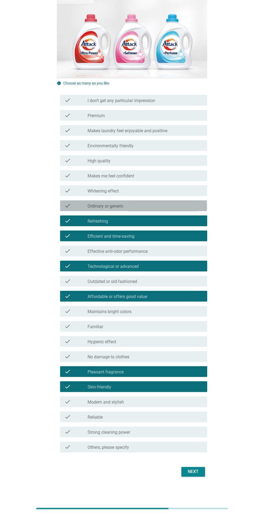
click at [62, 200] on div "check check_box_outline_blank Ordinary or generic" at bounding box center [133, 205] width 147 height 11
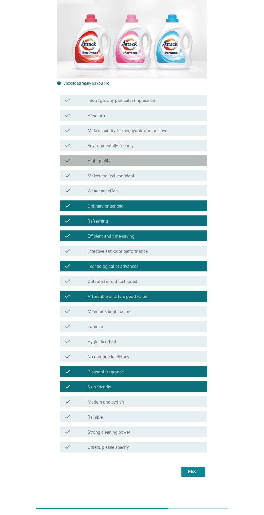
click at [72, 157] on div "check" at bounding box center [75, 160] width 23 height 6
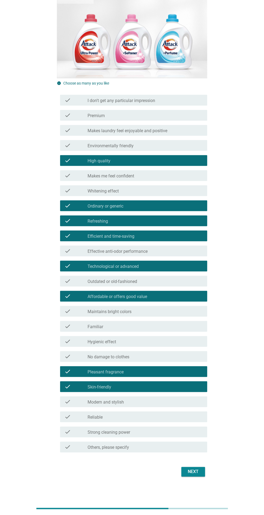
click at [191, 471] on div "Next" at bounding box center [192, 471] width 15 height 6
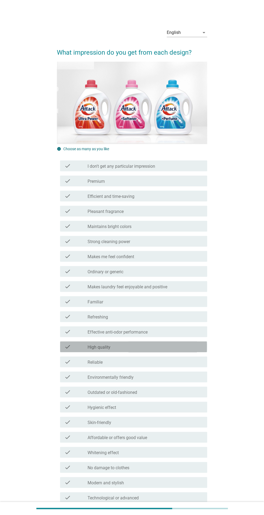
click at [71, 347] on div "check" at bounding box center [75, 346] width 23 height 6
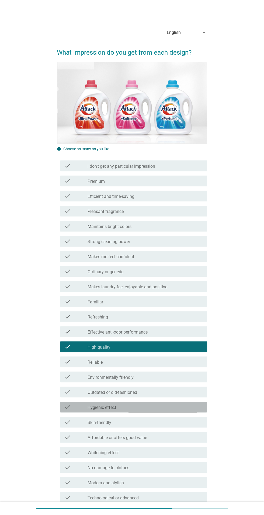
click at [69, 405] on icon "check" at bounding box center [67, 406] width 6 height 6
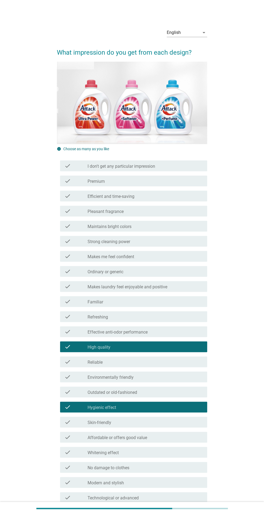
click at [76, 315] on div "check" at bounding box center [75, 316] width 23 height 6
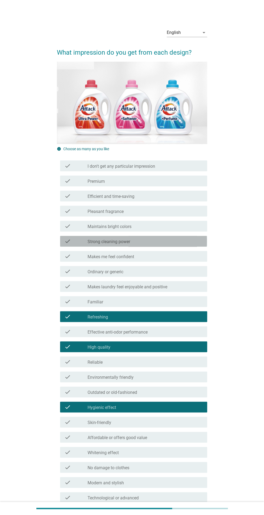
click at [74, 240] on div "check" at bounding box center [75, 241] width 23 height 6
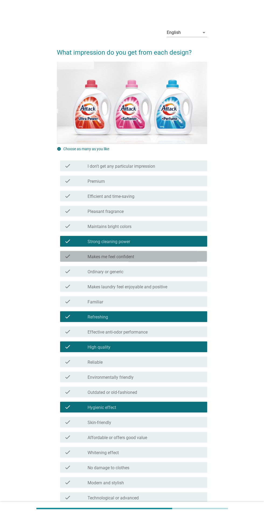
click at [72, 257] on div "check" at bounding box center [75, 256] width 23 height 6
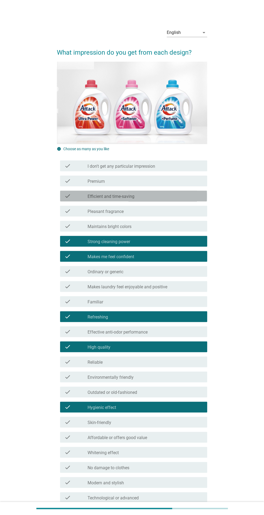
click at [73, 198] on div "check" at bounding box center [75, 196] width 23 height 6
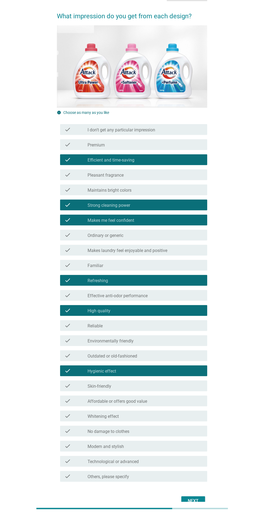
scroll to position [65, 0]
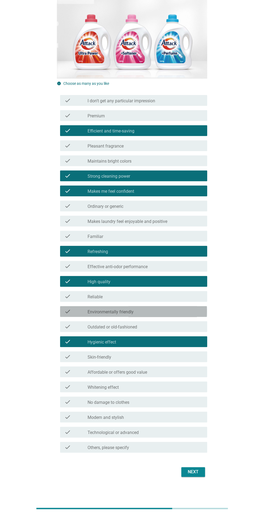
click at [88, 311] on label "Environmentally friendly" at bounding box center [110, 311] width 46 height 5
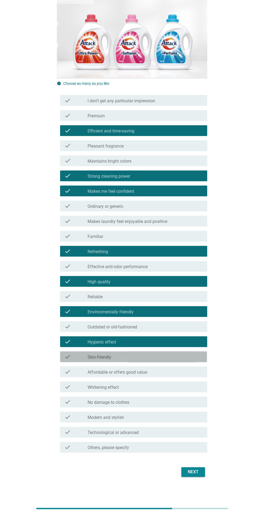
click at [89, 356] on label "Skin-friendly" at bounding box center [99, 356] width 24 height 5
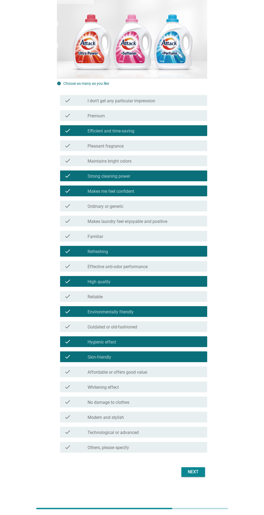
click at [70, 399] on icon "check" at bounding box center [67, 401] width 6 height 6
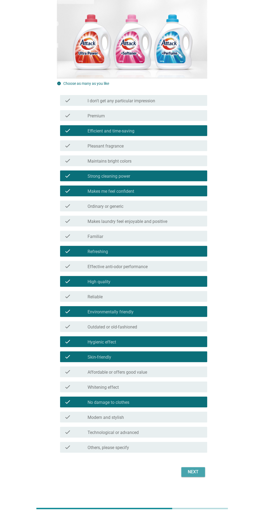
click at [185, 469] on button "Next" at bounding box center [193, 472] width 24 height 10
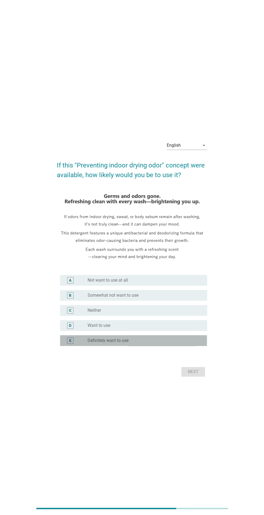
click at [63, 346] on div "E radio_button_unchecked Definitely want to use" at bounding box center [133, 340] width 147 height 11
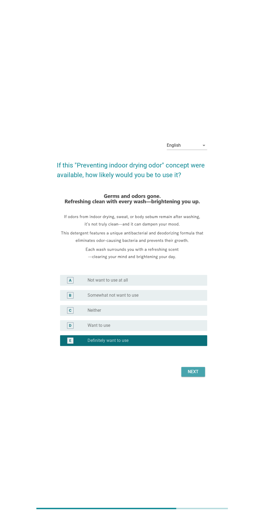
click at [191, 375] on div "Next" at bounding box center [192, 371] width 15 height 6
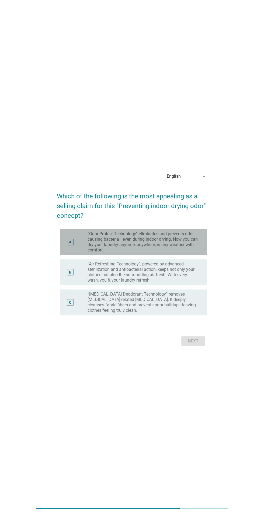
click at [64, 253] on div "A" at bounding box center [70, 242] width 12 height 22
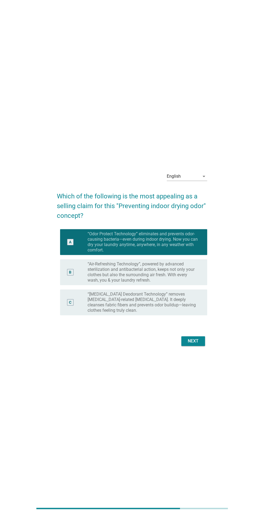
click at [191, 344] on div "Next" at bounding box center [192, 341] width 15 height 6
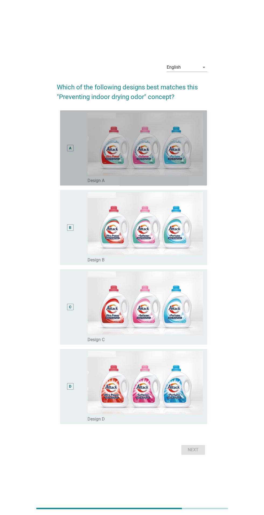
click at [67, 183] on div "A" at bounding box center [70, 147] width 12 height 71
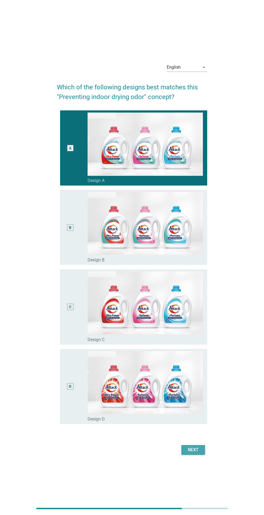
click at [198, 453] on div "Next" at bounding box center [192, 449] width 15 height 6
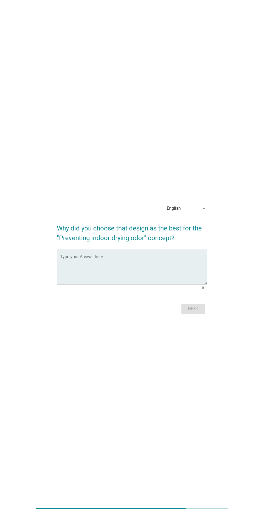
click at [64, 284] on textarea "Type your Answer here" at bounding box center [133, 270] width 147 height 28
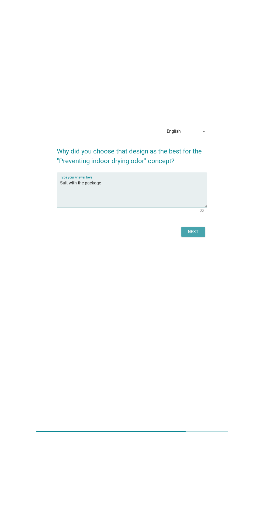
type textarea "Suit with the package"
click at [187, 312] on div "Next" at bounding box center [192, 308] width 15 height 6
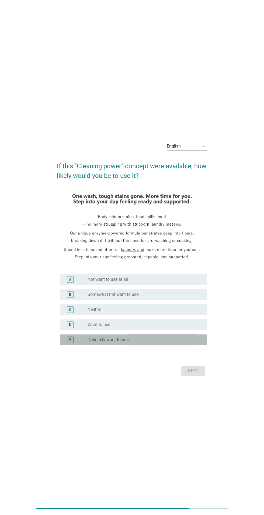
click at [61, 345] on div "E radio_button_unchecked Definitely want to use" at bounding box center [133, 339] width 147 height 11
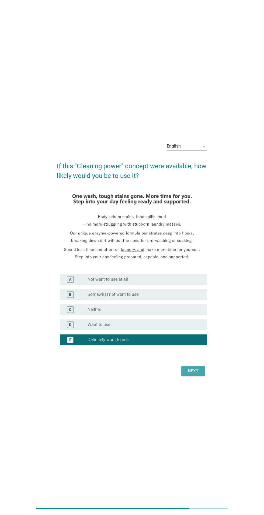
click at [187, 374] on div "Next" at bounding box center [192, 370] width 15 height 6
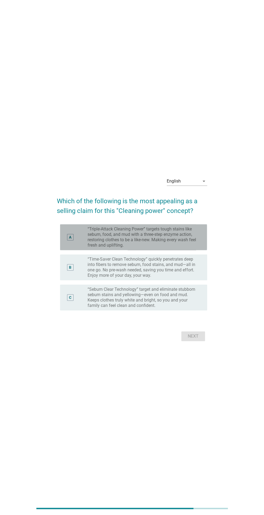
click at [70, 248] on div "A" at bounding box center [70, 237] width 12 height 22
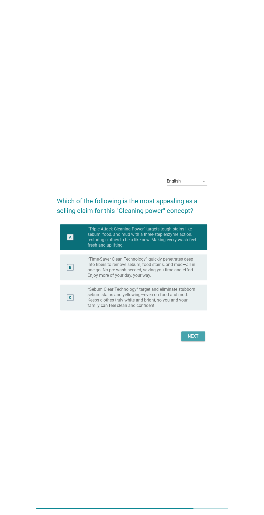
click at [192, 339] on div "Next" at bounding box center [192, 336] width 15 height 6
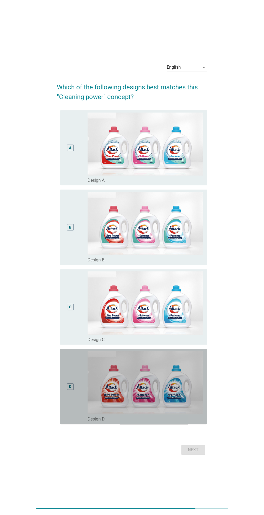
click at [70, 384] on div "D" at bounding box center [70, 386] width 12 height 71
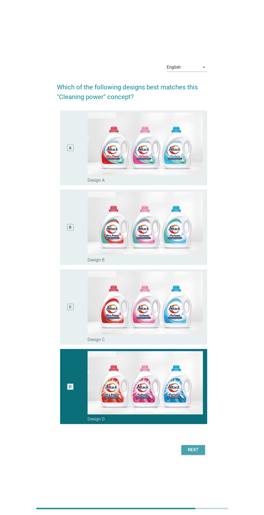
click at [193, 454] on button "Next" at bounding box center [193, 450] width 24 height 10
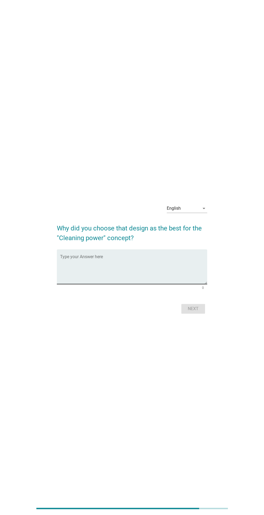
click at [85, 284] on textarea "Type your Answer here" at bounding box center [133, 270] width 147 height 28
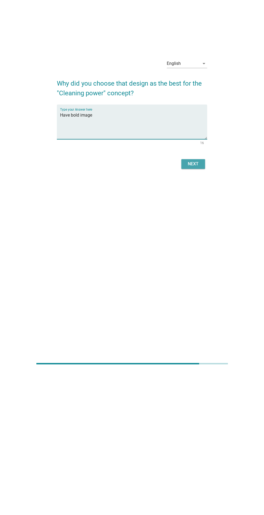
type textarea "Have bold image"
click at [187, 312] on div "Next" at bounding box center [192, 308] width 15 height 6
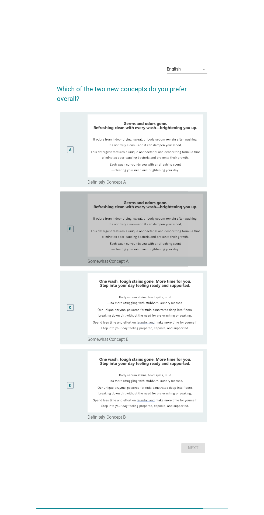
click at [76, 264] on div "B" at bounding box center [70, 228] width 12 height 70
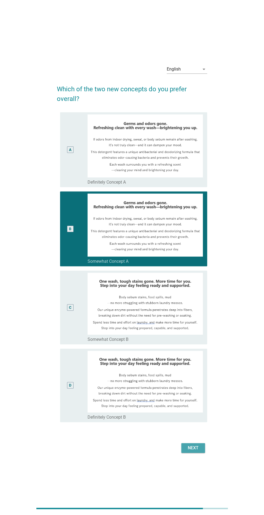
click at [198, 451] on div "Next" at bounding box center [192, 447] width 15 height 6
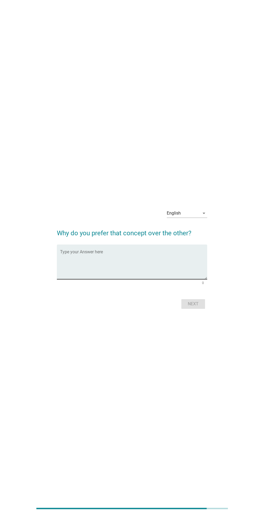
click at [73, 279] on textarea "Type your Answer here" at bounding box center [133, 265] width 147 height 28
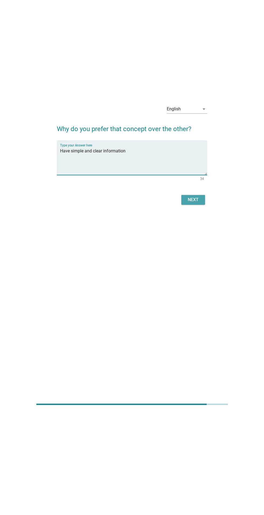
type textarea "Have simple and clear information"
click at [190, 307] on div "Next" at bounding box center [192, 303] width 15 height 6
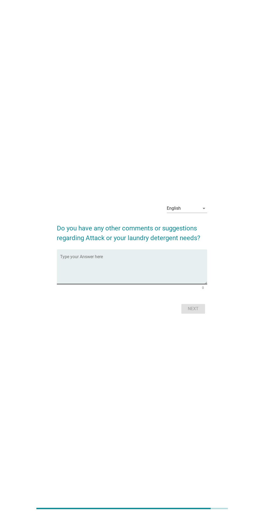
click at [80, 284] on textarea "Type your Answer here" at bounding box center [133, 270] width 147 height 28
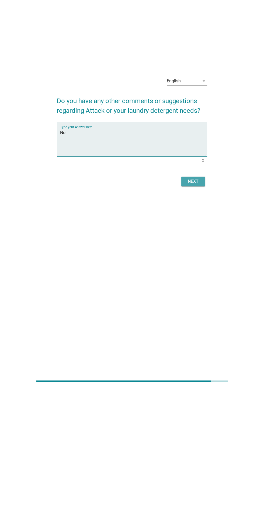
type textarea "No"
click at [196, 313] on button "Next" at bounding box center [193, 309] width 24 height 10
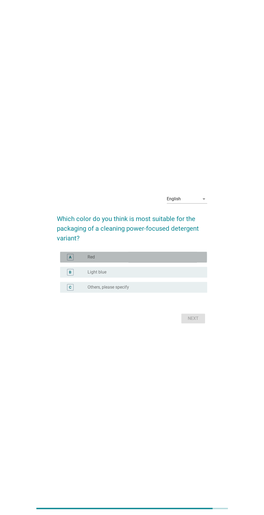
click at [61, 262] on div "A radio_button_unchecked Red" at bounding box center [133, 256] width 147 height 11
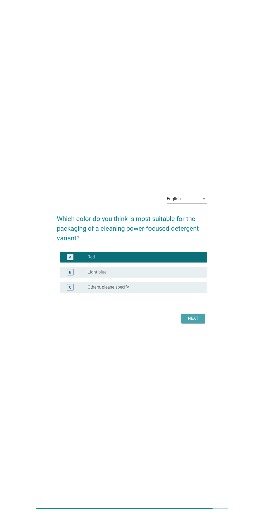
click at [190, 321] on div "Next" at bounding box center [192, 318] width 15 height 6
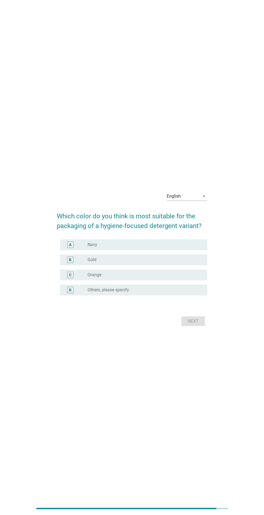
click at [62, 250] on div "A radio_button_unchecked Navy" at bounding box center [133, 244] width 147 height 11
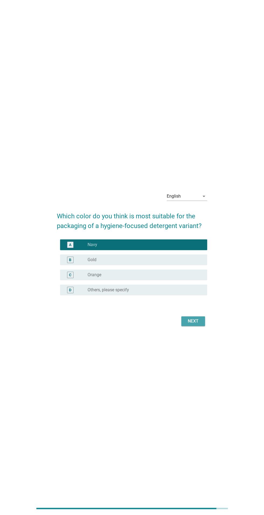
click at [191, 324] on div "Next" at bounding box center [192, 321] width 15 height 6
